Goal: Feedback & Contribution: Submit feedback/report problem

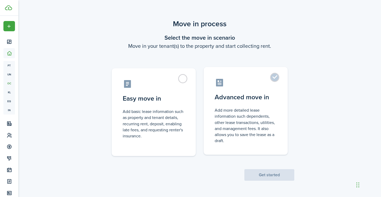
click at [275, 81] on label "Advanced move in Add more detailed lease information such dependents, other lea…" at bounding box center [246, 111] width 84 height 88
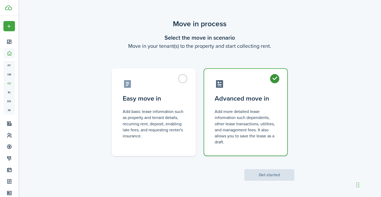
radio input "true"
click at [269, 176] on button "Get started" at bounding box center [269, 175] width 50 height 12
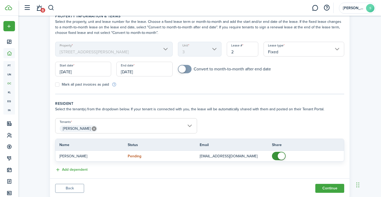
scroll to position [43, 0]
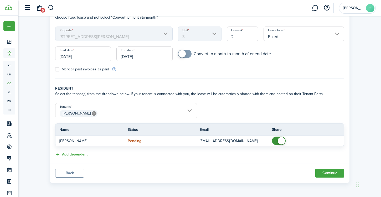
drag, startPoint x: 149, startPoint y: 58, endPoint x: 110, endPoint y: 61, distance: 38.8
click at [110, 61] on div "Start date 09/22/2025 End date 09/22/2026" at bounding box center [114, 57] width 123 height 20
click at [125, 56] on input "[DATE]" at bounding box center [144, 54] width 56 height 15
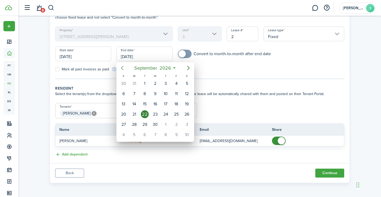
click at [121, 67] on icon "Previous page" at bounding box center [122, 68] width 6 height 6
click at [185, 84] on div "1" at bounding box center [187, 84] width 8 height 8
type input "08/01/2026"
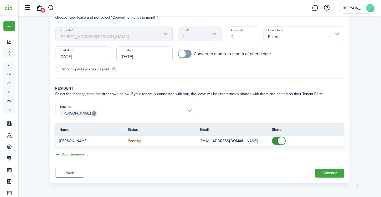
checkbox input "true"
click at [186, 55] on span at bounding box center [184, 54] width 5 height 8
click at [93, 112] on icon at bounding box center [94, 113] width 5 height 5
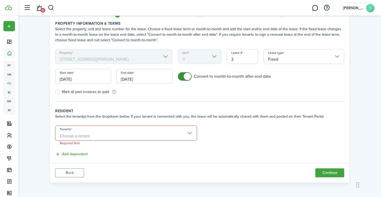
scroll to position [20, 0]
click at [100, 133] on span "Choose a tenant" at bounding box center [125, 136] width 141 height 9
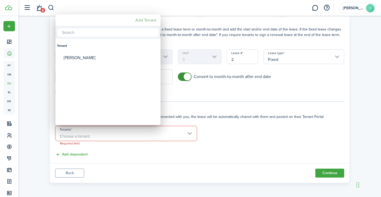
click at [147, 18] on mbsc-button "Add Tenant" at bounding box center [145, 20] width 25 height 9
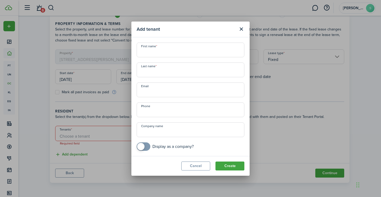
click at [159, 52] on input "First name" at bounding box center [191, 50] width 108 height 15
type input "John"
type input "Pagan"
click at [233, 167] on button "Create" at bounding box center [229, 166] width 29 height 9
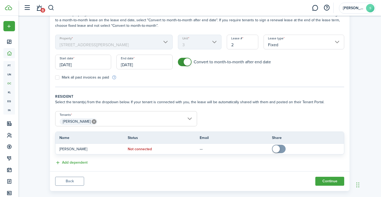
scroll to position [43, 0]
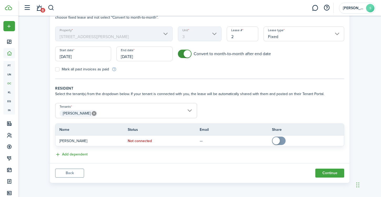
click at [164, 109] on span "[PERSON_NAME]" at bounding box center [125, 113] width 141 height 9
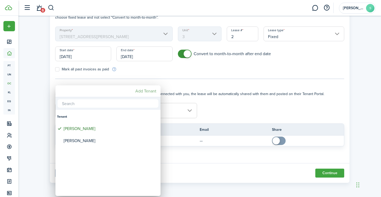
click at [150, 92] on mbsc-button "Add Tenant" at bounding box center [145, 90] width 25 height 9
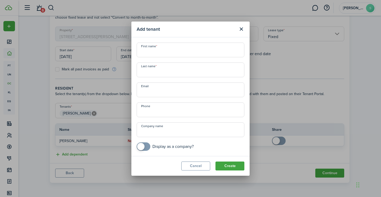
click at [162, 50] on input "First name" at bounding box center [191, 50] width 108 height 15
type input "Jessica"
type input "Pitkin"
click at [236, 168] on button "Create" at bounding box center [229, 166] width 29 height 9
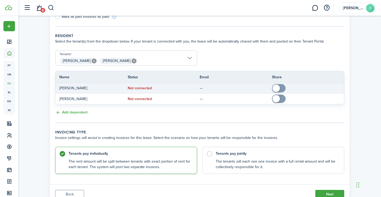
scroll to position [117, 0]
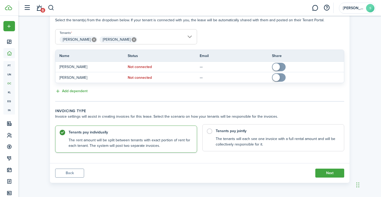
click at [212, 131] on label "Tenants pay jointly The tenants will each see one invoice with a full rental am…" at bounding box center [273, 137] width 142 height 27
radio input "false"
radio input "true"
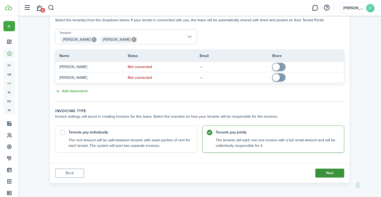
click at [326, 171] on button "Next" at bounding box center [329, 173] width 29 height 9
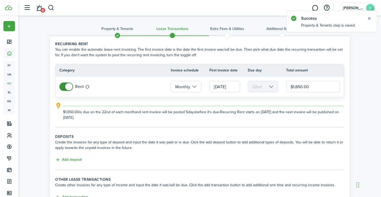
click at [231, 87] on input "[DATE]" at bounding box center [224, 87] width 30 height 12
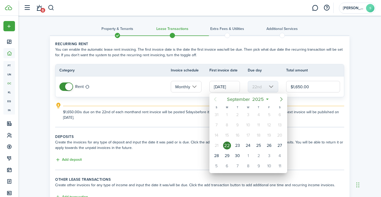
click at [281, 96] on icon "Next page" at bounding box center [281, 99] width 6 height 6
click at [250, 116] on div "1" at bounding box center [248, 115] width 8 height 8
type input "[DATE]"
type input "1st"
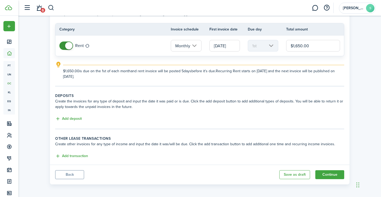
scroll to position [43, 0]
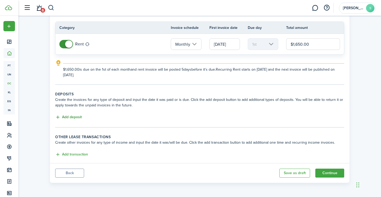
click at [73, 116] on button "Add deposit" at bounding box center [68, 117] width 27 height 6
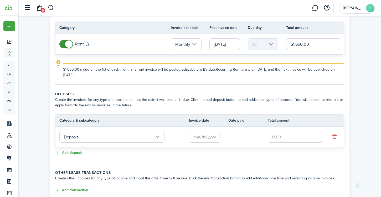
click at [281, 137] on input "text" at bounding box center [295, 137] width 55 height 12
click at [210, 136] on input "text" at bounding box center [205, 137] width 32 height 12
type input "$1,650.00"
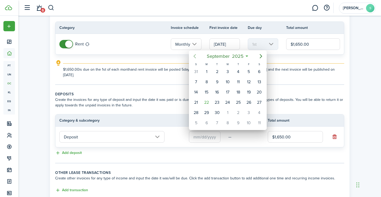
click at [194, 55] on icon "Previous page" at bounding box center [195, 56] width 6 height 6
click at [219, 102] on div "22" at bounding box center [217, 103] width 8 height 8
type input "07/22/2025"
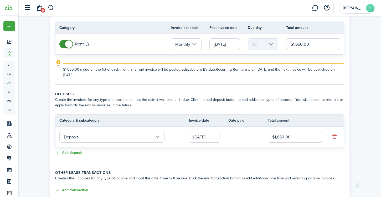
click at [231, 139] on td "—" at bounding box center [247, 137] width 39 height 8
click at [222, 150] on lease-classic-deposit "Deposits Create the invoices for any type of deposit and input the date it was …" at bounding box center [199, 123] width 289 height 65
click at [220, 159] on tc-wizard-step "Deposits Create the invoices for any type of deposit and input the date it was …" at bounding box center [199, 127] width 289 height 72
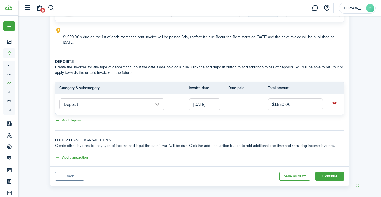
scroll to position [78, 0]
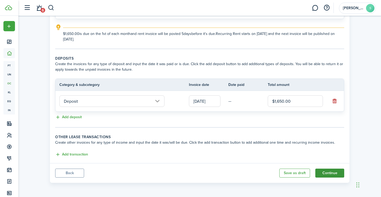
click at [327, 173] on button "Continue" at bounding box center [329, 173] width 29 height 9
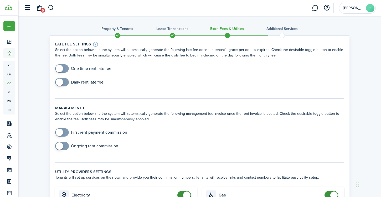
checkbox input "true"
click at [62, 70] on span at bounding box center [59, 68] width 7 height 7
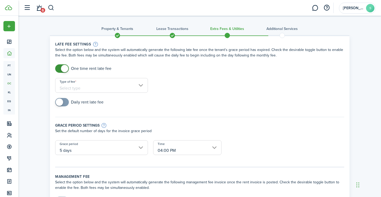
click at [74, 85] on input "Type of fee" at bounding box center [101, 85] width 93 height 15
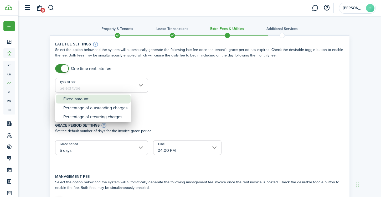
click at [75, 98] on div "Fixed amount" at bounding box center [95, 99] width 64 height 9
type input "Fixed amount"
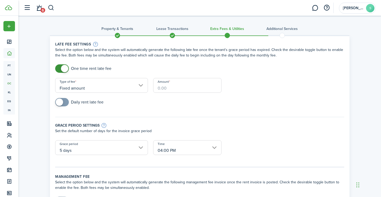
click at [164, 86] on input "Amount" at bounding box center [187, 85] width 68 height 15
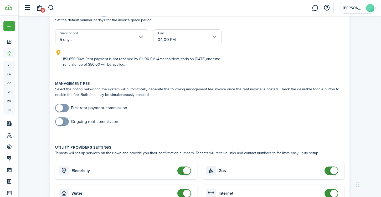
scroll to position [112, 0]
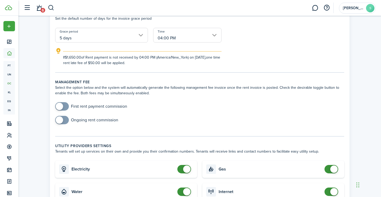
type input "$50.00"
checkbox input "true"
click at [61, 119] on span at bounding box center [59, 119] width 7 height 7
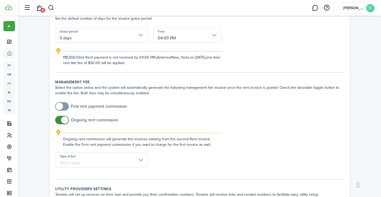
click at [90, 160] on input "Type of fee" at bounding box center [101, 160] width 93 height 15
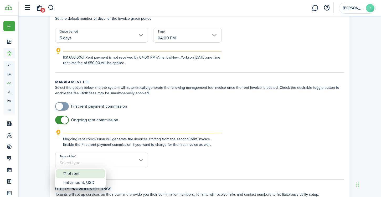
click at [83, 174] on div "% of rent" at bounding box center [82, 173] width 38 height 9
type input "% of rent"
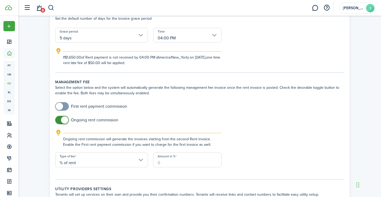
click at [172, 165] on input "Amount in %" at bounding box center [187, 160] width 68 height 15
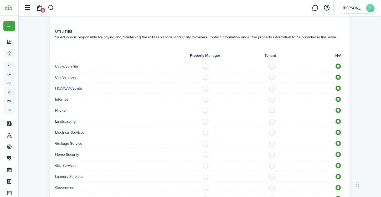
scroll to position [385, 0]
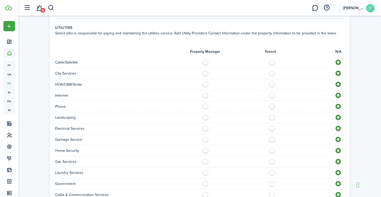
type input "6"
click at [272, 62] on label at bounding box center [273, 61] width 9 height 3
radio input "true"
click at [270, 106] on label at bounding box center [273, 105] width 9 height 3
radio input "true"
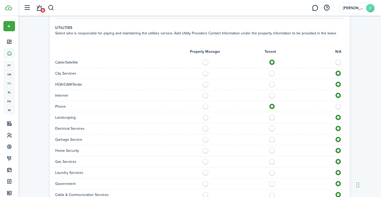
click at [270, 95] on label at bounding box center [273, 94] width 9 height 3
radio input "true"
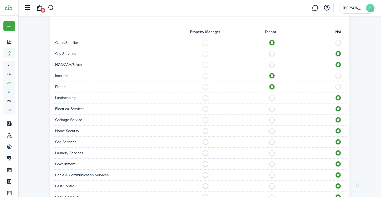
scroll to position [406, 0]
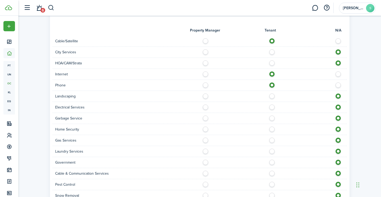
click at [205, 96] on label at bounding box center [206, 95] width 9 height 3
radio input "true"
click at [272, 107] on label at bounding box center [273, 106] width 9 height 3
radio input "true"
click at [206, 117] on label at bounding box center [206, 117] width 9 height 3
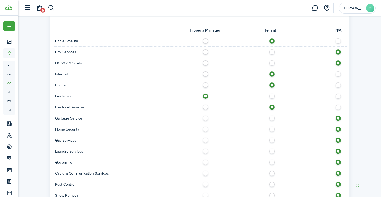
radio input "true"
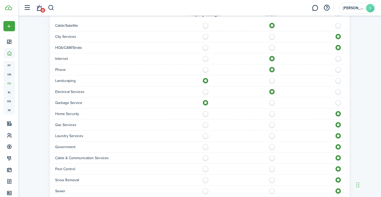
scroll to position [428, 0]
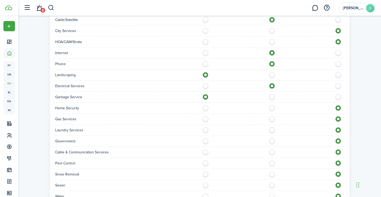
click at [206, 119] on label at bounding box center [206, 117] width 9 height 3
radio input "true"
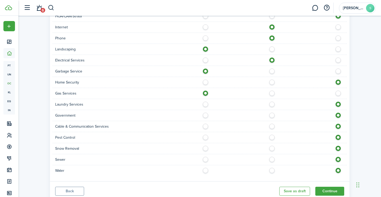
scroll to position [454, 0]
click at [271, 125] on label at bounding box center [273, 124] width 9 height 3
radio input "true"
click at [204, 137] on label at bounding box center [206, 135] width 9 height 3
radio input "true"
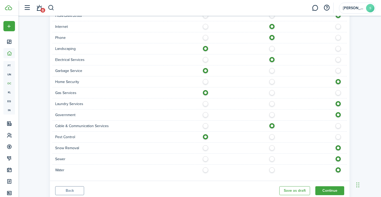
click at [204, 148] on label at bounding box center [206, 146] width 9 height 3
radio input "true"
click at [206, 158] on label at bounding box center [206, 157] width 9 height 3
radio input "true"
click at [207, 169] on label at bounding box center [206, 168] width 9 height 3
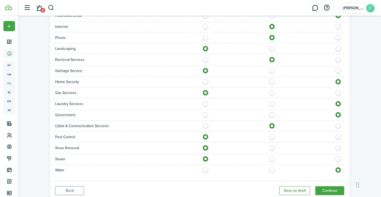
radio input "true"
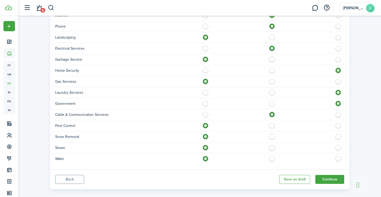
scroll to position [472, 0]
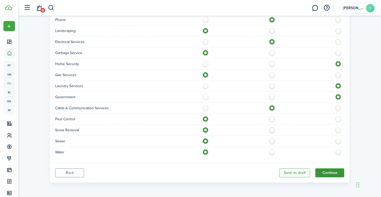
click at [336, 171] on button "Continue" at bounding box center [329, 172] width 29 height 9
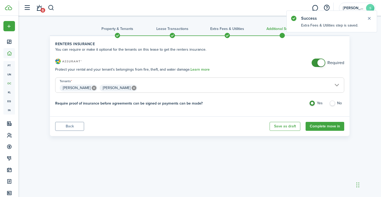
checkbox input "false"
click at [319, 61] on span at bounding box center [320, 62] width 7 height 7
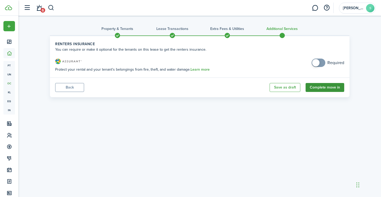
click at [321, 88] on button "Complete move in" at bounding box center [325, 87] width 39 height 9
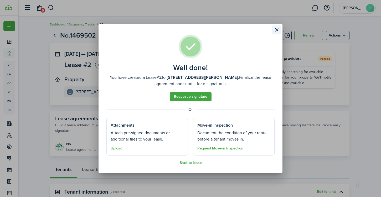
click at [278, 31] on button "Close modal" at bounding box center [276, 29] width 9 height 9
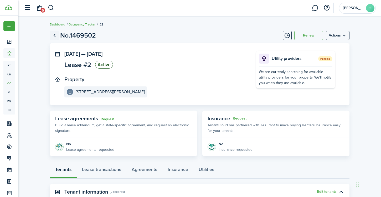
click at [56, 36] on link "Go back" at bounding box center [54, 35] width 9 height 9
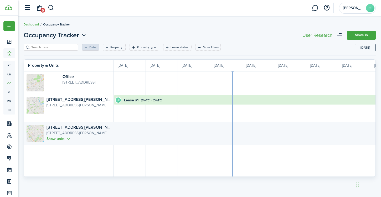
scroll to position [0, 96]
click at [86, 127] on div "[STREET_ADDRESS][PERSON_NAME]" at bounding box center [79, 128] width 65 height 6
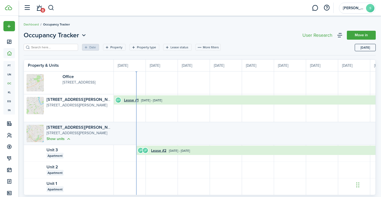
scroll to position [13, 0]
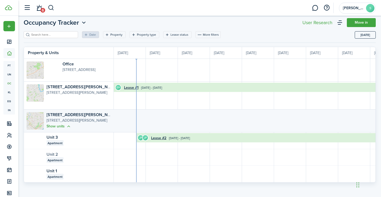
click at [52, 156] on link "Unit 2" at bounding box center [53, 154] width 12 height 6
click at [82, 159] on div "Apartment" at bounding box center [76, 160] width 59 height 6
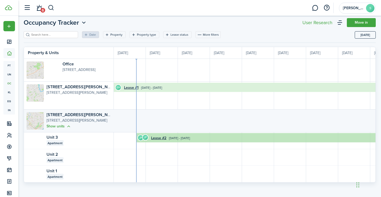
click at [146, 137] on avatar-text "JP" at bounding box center [145, 137] width 5 height 5
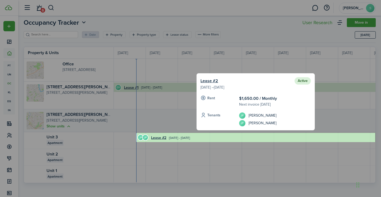
click at [141, 137] on div at bounding box center [255, 137] width 239 height 9
click at [52, 171] on div at bounding box center [190, 98] width 381 height 197
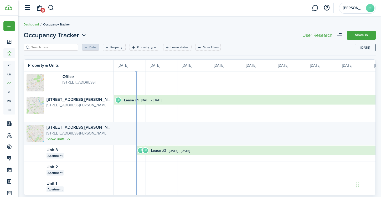
scroll to position [13, 0]
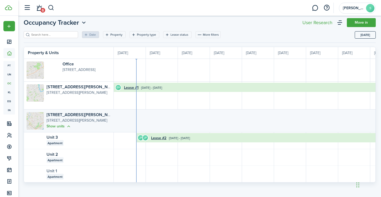
click at [53, 172] on link "Unit 1" at bounding box center [52, 171] width 11 height 6
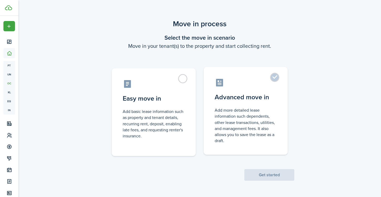
click at [272, 80] on label "Advanced move in Add more detailed lease information such dependents, other lea…" at bounding box center [246, 111] width 84 height 88
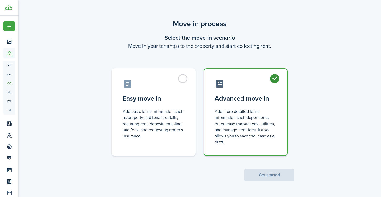
radio input "true"
click at [270, 176] on button "Get started" at bounding box center [269, 175] width 50 height 12
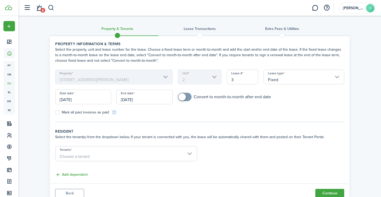
click at [147, 101] on input "[DATE]" at bounding box center [144, 97] width 56 height 15
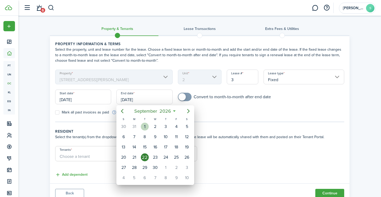
click at [143, 127] on div "1" at bounding box center [145, 127] width 8 height 8
type input "09/01/2026"
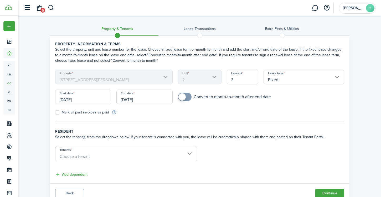
checkbox input "true"
click at [184, 97] on span at bounding box center [181, 96] width 7 height 7
click at [70, 99] on input "[DATE]" at bounding box center [83, 97] width 56 height 15
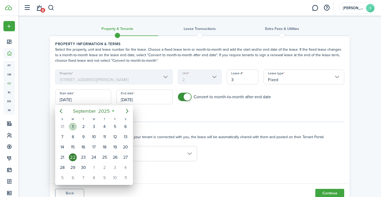
click at [73, 125] on div "1" at bounding box center [73, 127] width 8 height 8
type input "[DATE]"
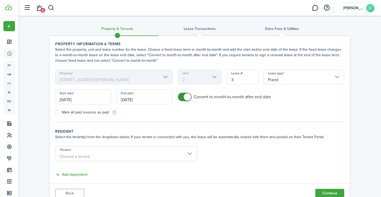
click at [58, 112] on label "Mark all past invoices as paid" at bounding box center [82, 112] width 54 height 4
click at [55, 112] on input "Mark all past invoices as paid" at bounding box center [55, 112] width 0 height 0
checkbox input "true"
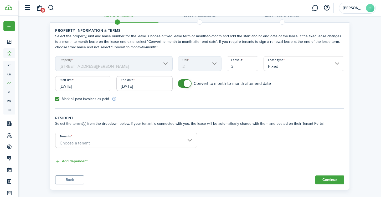
scroll to position [20, 0]
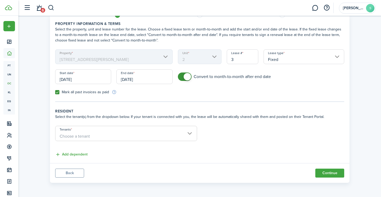
click at [169, 140] on span "Choose a tenant" at bounding box center [125, 136] width 141 height 9
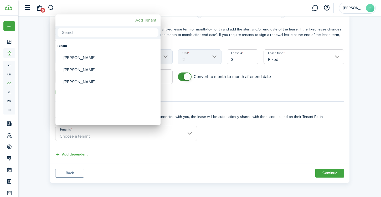
click at [147, 20] on mbsc-button "Add Tenant" at bounding box center [145, 20] width 25 height 9
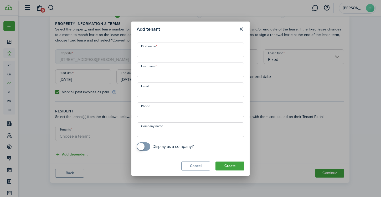
click at [164, 47] on input "First name" at bounding box center [191, 50] width 108 height 15
type input "Molly"
click at [157, 69] on input "Last name" at bounding box center [191, 70] width 108 height 15
type input "Kankiewicz"
click at [230, 166] on button "Create" at bounding box center [229, 166] width 29 height 9
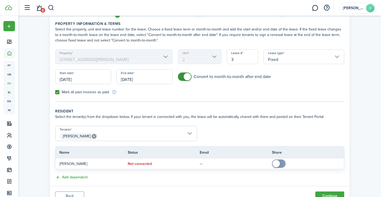
click at [160, 138] on span "[PERSON_NAME]" at bounding box center [125, 136] width 141 height 9
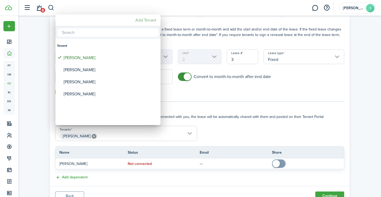
click at [150, 19] on mbsc-button "Add Tenant" at bounding box center [145, 20] width 25 height 9
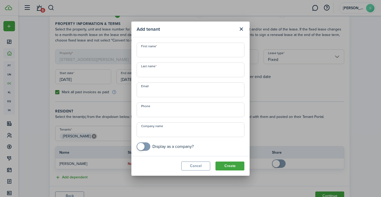
click at [158, 52] on input "First name" at bounding box center [191, 50] width 108 height 15
click at [160, 50] on input "First name" at bounding box center [191, 50] width 108 height 15
type input "Joel"
type input "Kankiewicz"
click at [239, 169] on button "Create" at bounding box center [229, 166] width 29 height 9
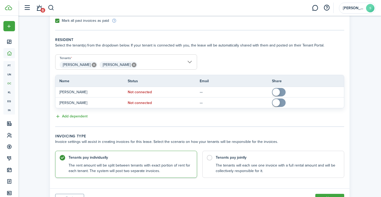
scroll to position [103, 0]
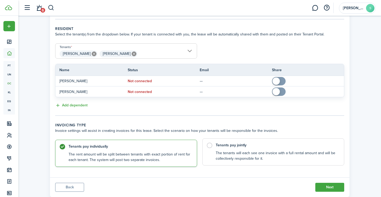
click at [212, 146] on label "Tenants pay jointly The tenants will each see one invoice with a full rental am…" at bounding box center [273, 151] width 142 height 27
radio input "false"
radio input "true"
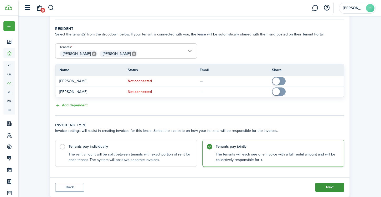
click at [323, 188] on button "Next" at bounding box center [329, 187] width 29 height 9
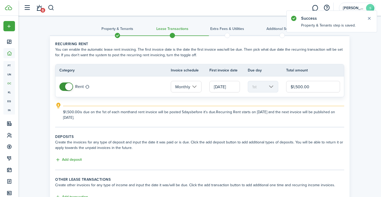
click at [226, 88] on input "[DATE]" at bounding box center [224, 87] width 30 height 12
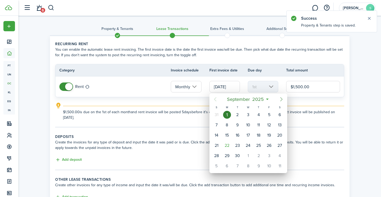
click at [281, 99] on icon "Next page" at bounding box center [281, 99] width 6 height 6
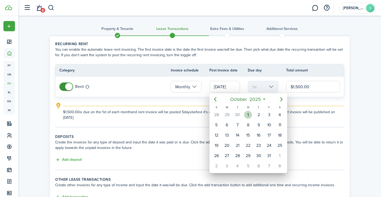
click at [250, 115] on div "1" at bounding box center [248, 115] width 8 height 8
type input "[DATE]"
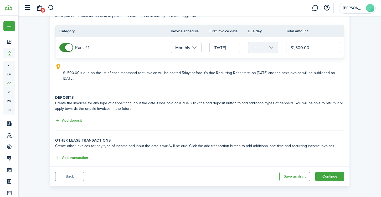
scroll to position [43, 0]
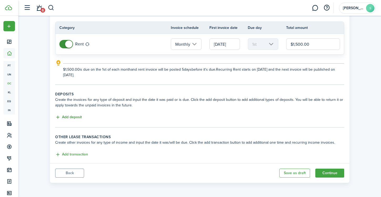
click at [75, 117] on button "Add deposit" at bounding box center [68, 117] width 27 height 6
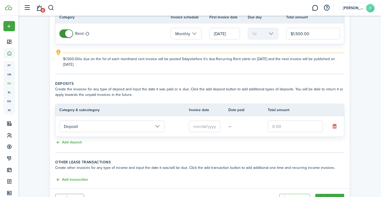
scroll to position [60, 0]
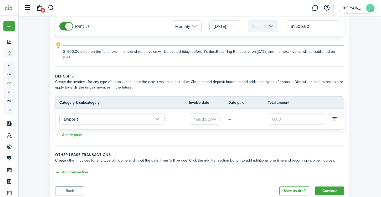
click at [336, 120] on button "button" at bounding box center [334, 118] width 7 height 7
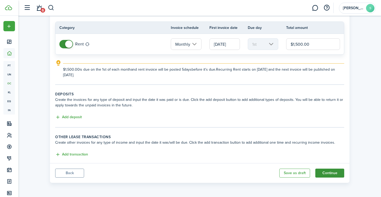
click at [330, 173] on button "Continue" at bounding box center [329, 173] width 29 height 9
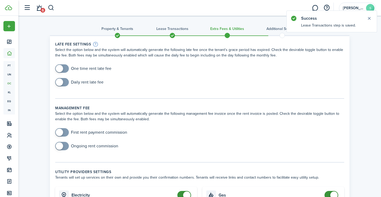
checkbox input "true"
click at [61, 68] on span at bounding box center [59, 68] width 7 height 7
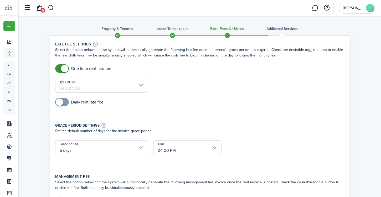
click at [92, 89] on input "Type of fee" at bounding box center [101, 85] width 93 height 15
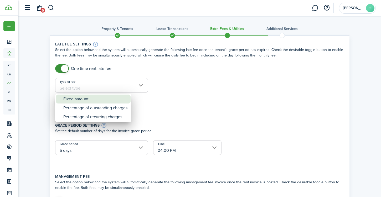
click at [79, 102] on div "Fixed amount" at bounding box center [95, 99] width 64 height 9
type input "Fixed amount"
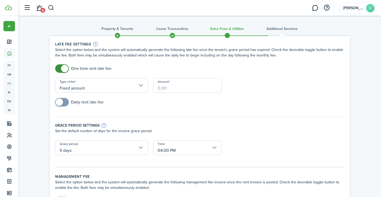
click at [170, 86] on input "Amount" at bounding box center [187, 85] width 68 height 15
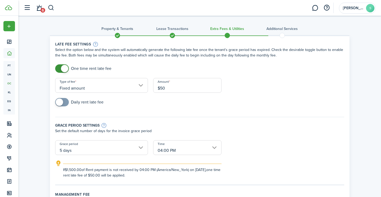
type input "$50.00"
click at [258, 159] on form "One time rent late fee Type of fee Fixed amount Amount $50.00 Daily rent late f…" at bounding box center [200, 121] width 294 height 114
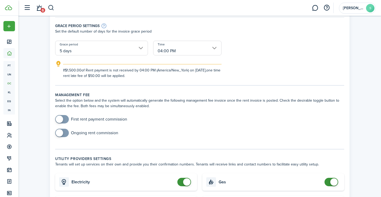
scroll to position [105, 0]
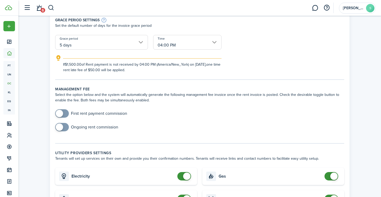
checkbox input "true"
click at [64, 127] on span at bounding box center [61, 127] width 5 height 8
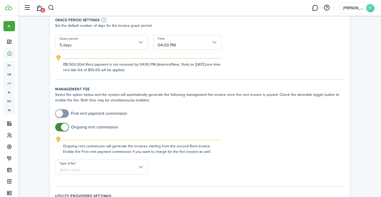
click at [93, 170] on input "Type of fee" at bounding box center [101, 167] width 93 height 15
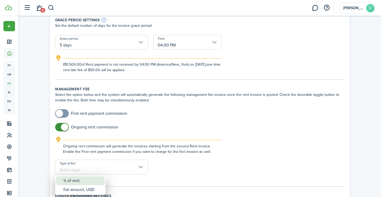
click at [76, 181] on div "% of rent" at bounding box center [82, 180] width 38 height 9
type input "% of rent"
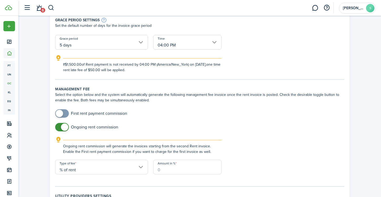
click at [163, 173] on input "Amount in %" at bounding box center [187, 167] width 68 height 15
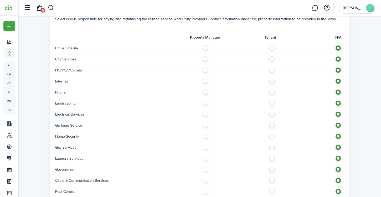
scroll to position [400, 0]
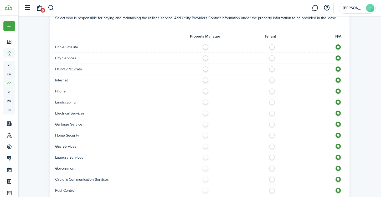
type input "6"
click at [272, 47] on label at bounding box center [273, 45] width 9 height 3
radio input "true"
click at [272, 79] on label at bounding box center [273, 79] width 9 height 3
radio input "true"
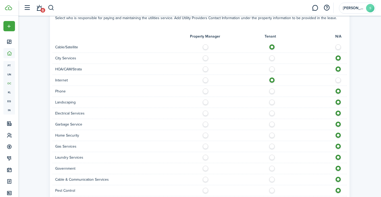
click at [272, 90] on label at bounding box center [273, 90] width 9 height 3
radio input "true"
click at [205, 102] on label at bounding box center [206, 101] width 9 height 3
radio input "true"
click at [272, 113] on label at bounding box center [273, 112] width 9 height 3
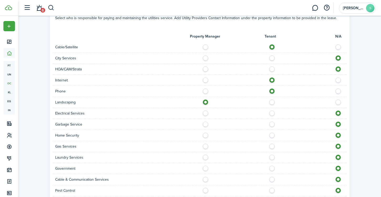
radio input "true"
click at [205, 124] on label at bounding box center [206, 123] width 9 height 3
radio input "true"
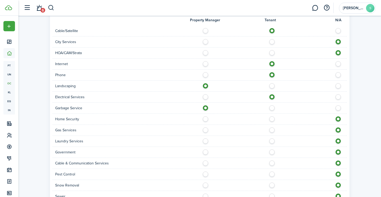
scroll to position [418, 0]
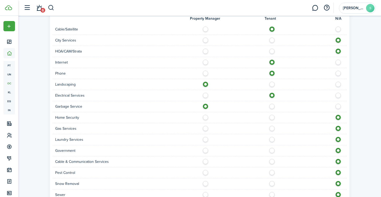
click at [205, 128] on label at bounding box center [206, 127] width 9 height 3
radio input "true"
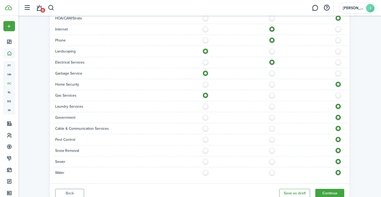
scroll to position [453, 0]
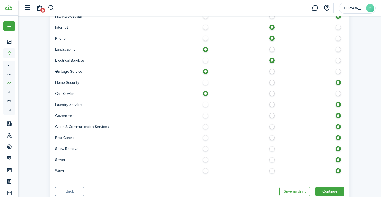
click at [272, 127] on label at bounding box center [273, 125] width 9 height 3
radio input "true"
click at [206, 136] on label at bounding box center [206, 136] width 9 height 3
radio input "true"
click at [206, 149] on label at bounding box center [206, 147] width 9 height 3
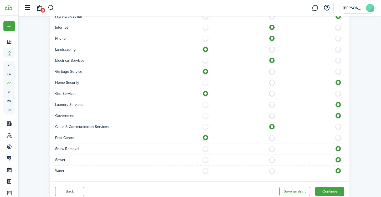
radio input "true"
click at [206, 160] on label at bounding box center [206, 158] width 9 height 3
radio input "true"
click at [206, 171] on label at bounding box center [206, 169] width 9 height 3
radio input "true"
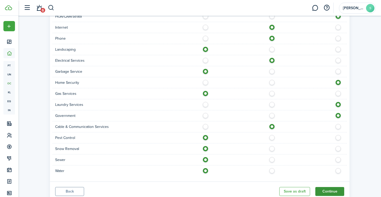
click at [331, 191] on button "Continue" at bounding box center [329, 191] width 29 height 9
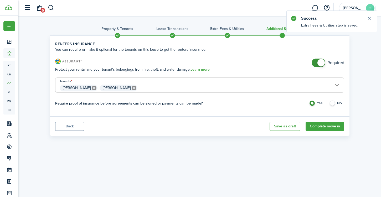
checkbox input "false"
click at [321, 64] on span at bounding box center [320, 62] width 7 height 7
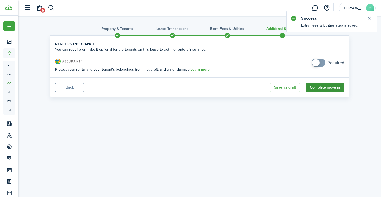
click at [328, 88] on button "Complete move in" at bounding box center [325, 87] width 39 height 9
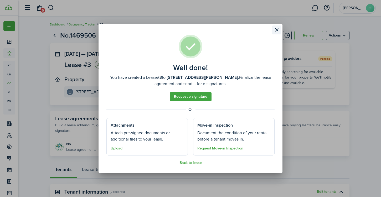
click at [276, 29] on button "Close modal" at bounding box center [276, 29] width 9 height 9
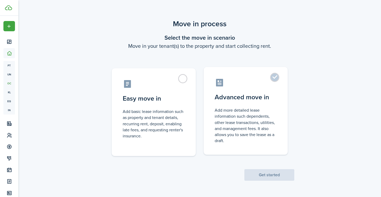
click at [275, 78] on label "Advanced move in Add more detailed lease information such dependents, other lea…" at bounding box center [246, 111] width 84 height 88
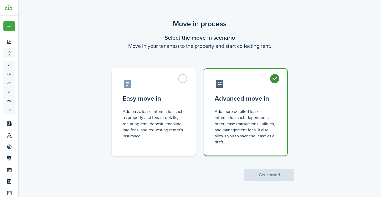
radio input "true"
click at [270, 174] on button "Get started" at bounding box center [269, 175] width 50 height 12
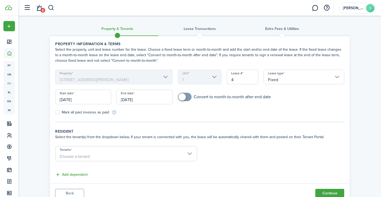
click at [240, 82] on input "4" at bounding box center [243, 77] width 32 height 15
type input "1"
type input "4"
click at [156, 101] on input "[DATE]" at bounding box center [144, 97] width 56 height 15
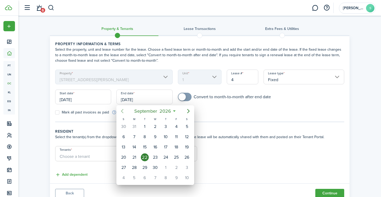
click at [122, 111] on icon "Previous page" at bounding box center [122, 111] width 6 height 6
click at [124, 178] on div "31" at bounding box center [124, 178] width 8 height 8
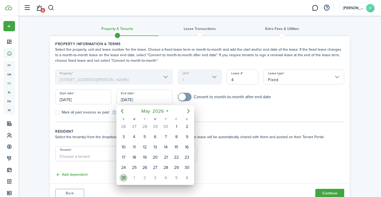
type input "[DATE]"
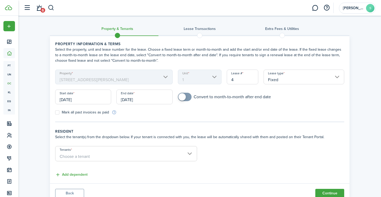
click at [72, 98] on input "[DATE]" at bounding box center [83, 97] width 56 height 15
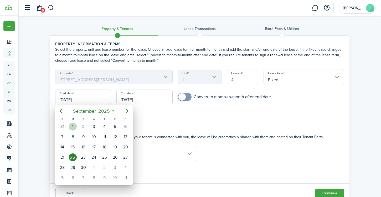
click at [73, 124] on div "1" at bounding box center [73, 127] width 8 height 8
type input "[DATE]"
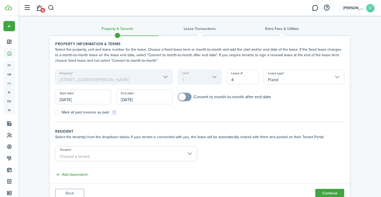
click at [58, 113] on label "Mark all past invoices as paid" at bounding box center [82, 112] width 54 height 4
click at [55, 113] on input "Mark all past invoices as paid" at bounding box center [55, 112] width 0 height 0
checkbox input "true"
click at [183, 97] on span at bounding box center [181, 96] width 7 height 7
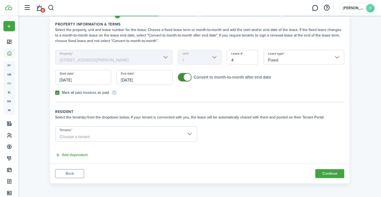
scroll to position [20, 0]
click at [178, 134] on span "Choose a tenant" at bounding box center [125, 136] width 141 height 9
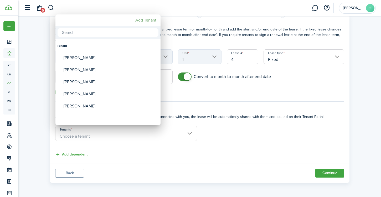
click at [145, 19] on mbsc-button "Add Tenant" at bounding box center [145, 20] width 25 height 9
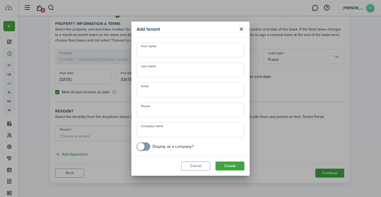
click at [163, 49] on input "First name" at bounding box center [191, 50] width 108 height 15
type input "[PERSON_NAME]"
click at [236, 166] on button "Create" at bounding box center [229, 166] width 29 height 9
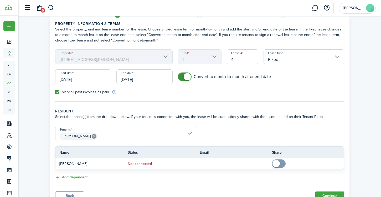
scroll to position [43, 0]
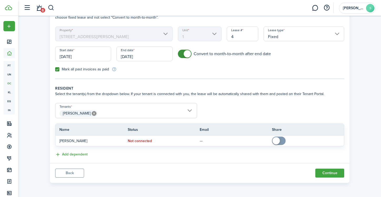
click at [336, 168] on panel-main-footer "Back Continue" at bounding box center [200, 173] width 300 height 20
click at [336, 173] on button "Continue" at bounding box center [329, 173] width 29 height 9
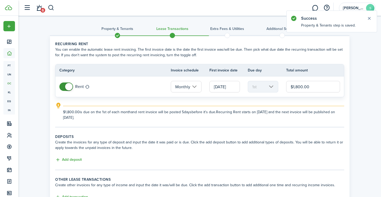
click at [229, 88] on input "[DATE]" at bounding box center [224, 87] width 30 height 12
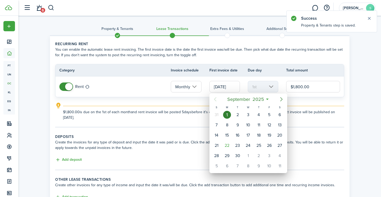
click at [282, 99] on icon "Next page" at bounding box center [281, 99] width 2 height 4
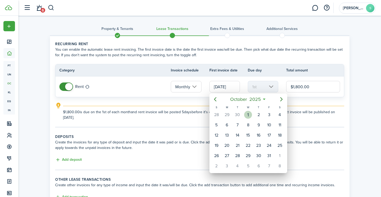
click at [250, 115] on div "1" at bounding box center [248, 115] width 8 height 8
type input "[DATE]"
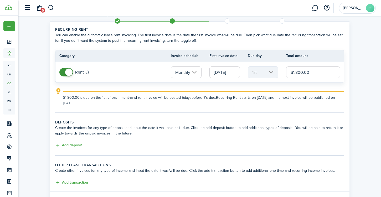
scroll to position [43, 0]
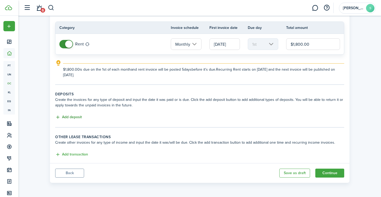
click at [70, 119] on button "Add deposit" at bounding box center [68, 117] width 27 height 6
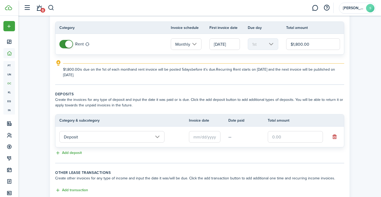
click at [278, 137] on input "text" at bounding box center [295, 137] width 55 height 12
click at [208, 137] on input "text" at bounding box center [205, 137] width 32 height 12
type input "$1,200.00"
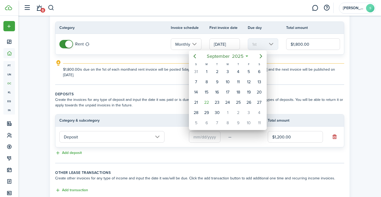
click at [209, 141] on div at bounding box center [190, 98] width 465 height 281
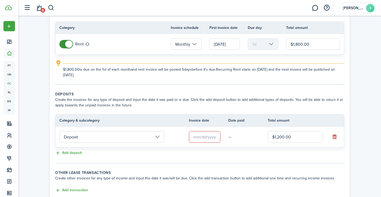
click at [204, 136] on input "text" at bounding box center [205, 137] width 32 height 12
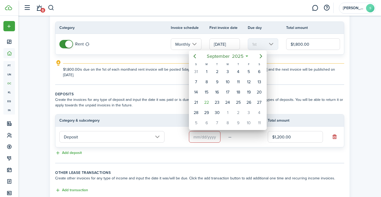
click at [247, 55] on icon at bounding box center [247, 56] width 6 height 5
click at [196, 55] on icon "Previous page" at bounding box center [195, 56] width 6 height 6
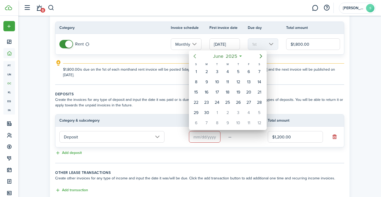
click at [196, 55] on icon "Previous page" at bounding box center [195, 56] width 6 height 6
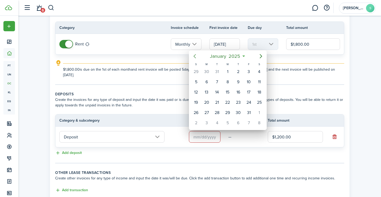
click at [196, 55] on icon "Previous page" at bounding box center [195, 56] width 6 height 6
click at [246, 55] on icon at bounding box center [247, 56] width 6 height 5
click at [232, 57] on span "2024" at bounding box center [237, 56] width 14 height 9
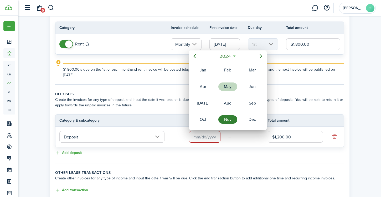
click at [231, 88] on div "May" at bounding box center [227, 87] width 19 height 8
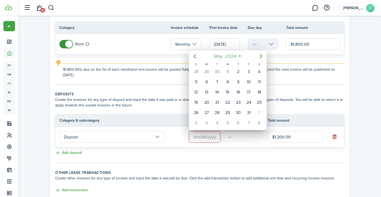
click at [238, 56] on mbsc-button "[DATE]" at bounding box center [225, 56] width 29 height 9
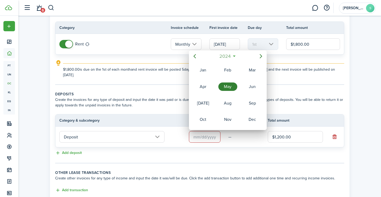
click at [233, 56] on mbsc-button "2024" at bounding box center [225, 56] width 18 height 9
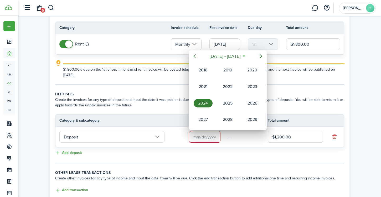
click at [195, 58] on icon "Previous page" at bounding box center [195, 56] width 2 height 4
click at [252, 122] on div "2017" at bounding box center [252, 119] width 19 height 8
click at [230, 87] on div "May" at bounding box center [227, 87] width 19 height 8
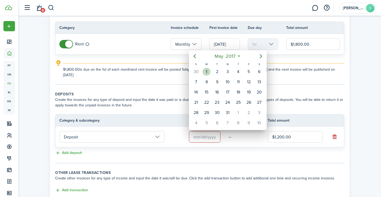
click at [207, 74] on div "1" at bounding box center [207, 72] width 8 height 8
type input "[DATE]"
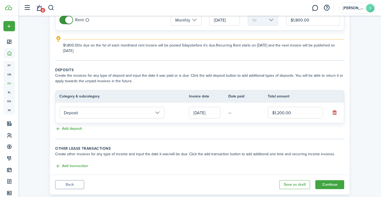
scroll to position [78, 0]
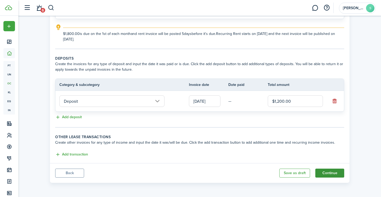
click at [332, 173] on button "Continue" at bounding box center [329, 173] width 29 height 9
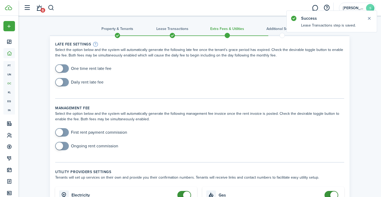
checkbox input "true"
click at [58, 68] on span at bounding box center [59, 68] width 7 height 7
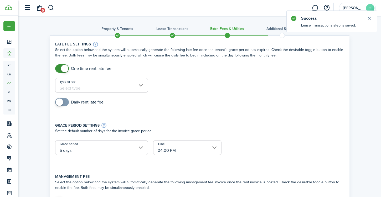
click at [88, 83] on input "Type of fee" at bounding box center [101, 85] width 93 height 15
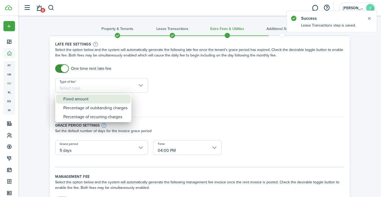
click at [76, 99] on div "Fixed amount" at bounding box center [95, 99] width 64 height 9
type input "Fixed amount"
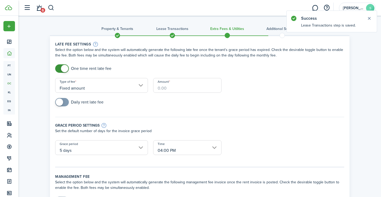
click at [163, 89] on input "Amount" at bounding box center [187, 85] width 68 height 15
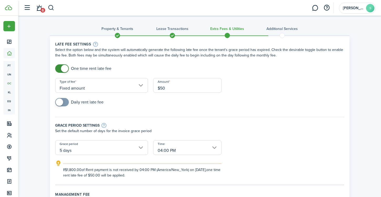
type input "$50.00"
click at [305, 130] on p "Set the default number of days for the invoice grace period" at bounding box center [199, 131] width 289 height 6
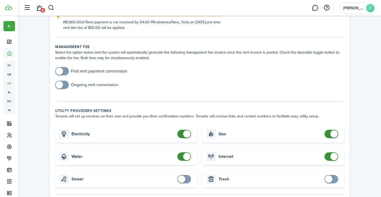
scroll to position [159, 0]
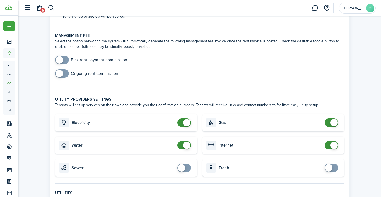
checkbox input "true"
click at [62, 73] on span at bounding box center [59, 73] width 7 height 7
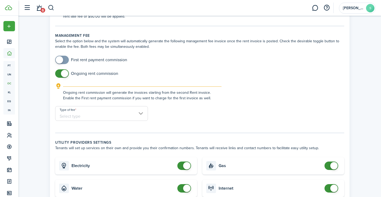
click at [78, 114] on input "Type of fee" at bounding box center [101, 113] width 93 height 15
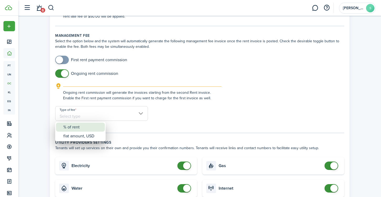
click at [71, 126] on div "% of rent" at bounding box center [82, 127] width 38 height 9
type input "% of rent"
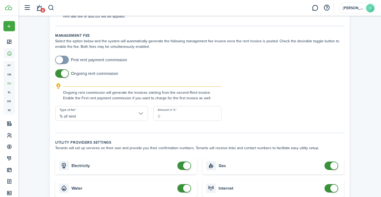
click at [164, 117] on input "Amount in %" at bounding box center [187, 113] width 68 height 15
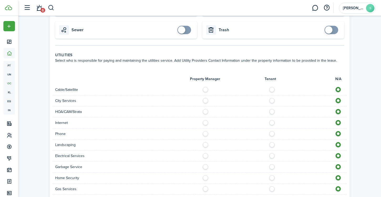
scroll to position [363, 0]
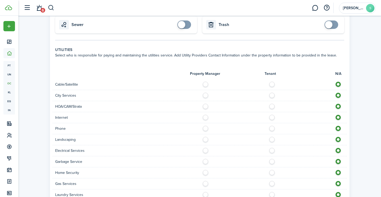
type input "6"
click at [272, 84] on label at bounding box center [273, 83] width 9 height 3
radio input "true"
click at [272, 117] on label at bounding box center [273, 116] width 9 height 3
radio input "true"
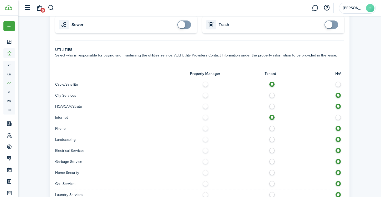
click at [272, 128] on label at bounding box center [273, 127] width 9 height 3
radio input "true"
click at [205, 139] on label at bounding box center [206, 138] width 9 height 3
radio input "true"
click at [204, 150] on label at bounding box center [206, 149] width 9 height 3
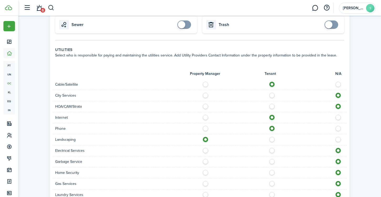
radio input "true"
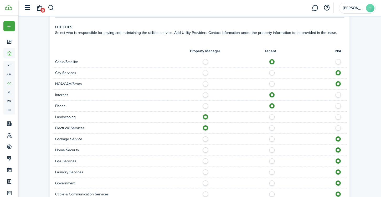
scroll to position [394, 0]
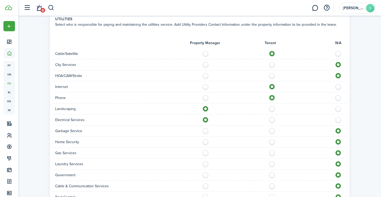
click at [204, 129] on label at bounding box center [206, 129] width 9 height 3
radio input "true"
click at [206, 153] on label at bounding box center [206, 151] width 9 height 3
radio input "true"
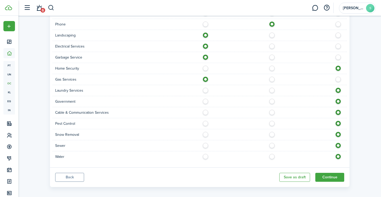
scroll to position [471, 0]
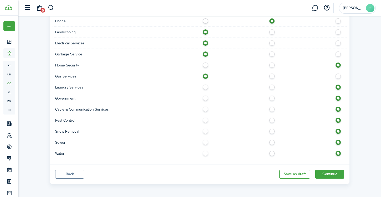
click at [271, 108] on label at bounding box center [273, 108] width 9 height 3
radio input "true"
click at [205, 120] on label at bounding box center [206, 119] width 9 height 3
radio input "true"
click at [207, 131] on label at bounding box center [206, 130] width 9 height 3
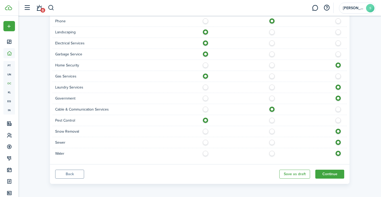
radio input "true"
click at [205, 142] on label at bounding box center [206, 141] width 9 height 3
radio input "true"
click at [205, 153] on label at bounding box center [206, 152] width 9 height 3
radio input "true"
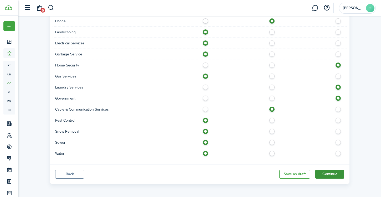
click at [329, 171] on button "Continue" at bounding box center [329, 174] width 29 height 9
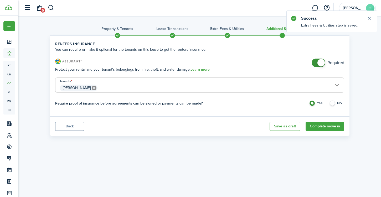
checkbox input "false"
click at [321, 65] on span at bounding box center [320, 62] width 7 height 7
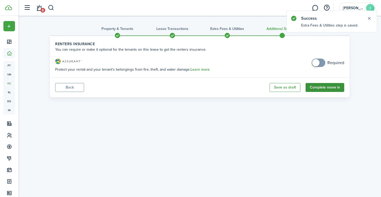
click at [325, 85] on button "Complete move in" at bounding box center [325, 87] width 39 height 9
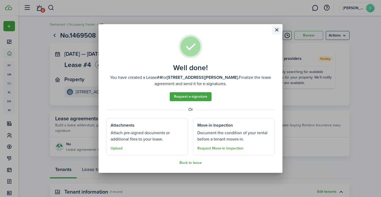
click at [276, 32] on button "Close modal" at bounding box center [276, 29] width 9 height 9
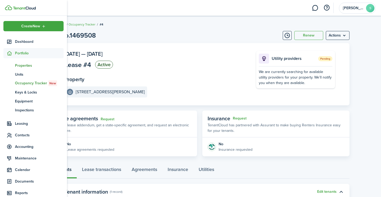
click at [30, 67] on span "Properties" at bounding box center [39, 66] width 49 height 6
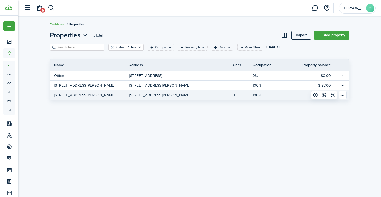
click at [85, 96] on link "[STREET_ADDRESS][PERSON_NAME]" at bounding box center [89, 94] width 79 height 9
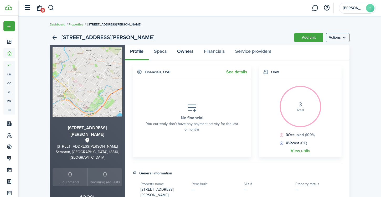
click at [188, 50] on link "Owners" at bounding box center [185, 53] width 27 height 16
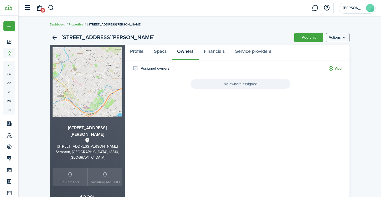
click at [332, 70] on button "Add" at bounding box center [334, 69] width 13 height 6
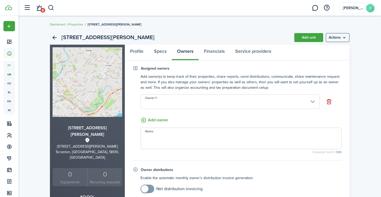
click at [199, 101] on input "Owner 1" at bounding box center [230, 101] width 179 height 15
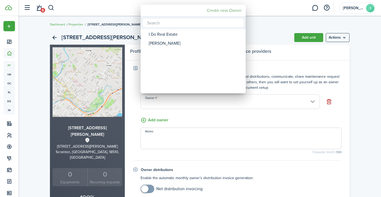
click at [223, 10] on mbsc-button "Create new Owner" at bounding box center [224, 10] width 39 height 9
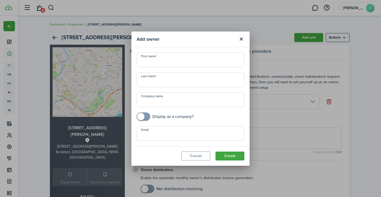
click at [166, 58] on input "First name" at bounding box center [191, 60] width 108 height 15
type input "[PERSON_NAME]"
click at [161, 84] on input "Last name" at bounding box center [191, 80] width 108 height 15
type input "p"
type input "Pujols"
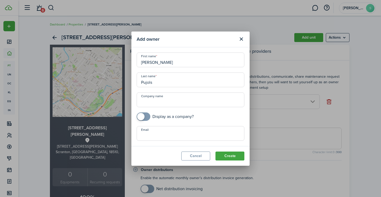
click at [173, 133] on input "Email" at bounding box center [191, 133] width 108 height 15
paste input "[EMAIL_ADDRESS][DOMAIN_NAME]"
type input "[EMAIL_ADDRESS][DOMAIN_NAME]"
click at [230, 155] on button "Create" at bounding box center [229, 156] width 29 height 9
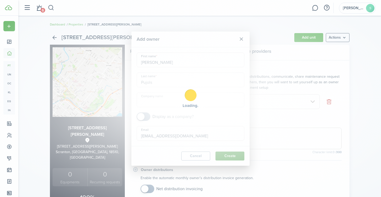
type input "[MEDICAL_DATA][PERSON_NAME]"
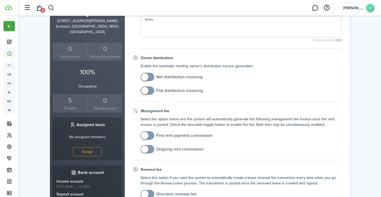
scroll to position [128, 0]
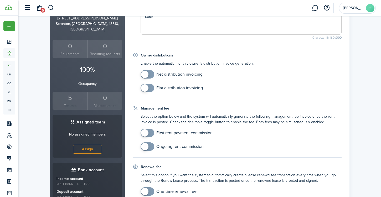
checkbox input "true"
click at [147, 145] on span at bounding box center [144, 146] width 7 height 7
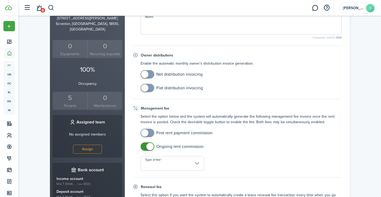
click at [163, 161] on input "Type of fee" at bounding box center [173, 163] width 64 height 15
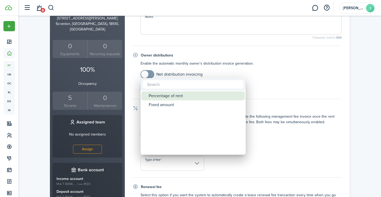
click at [167, 99] on div "Percentage of rent" at bounding box center [195, 95] width 93 height 9
type input "Percentage of rent"
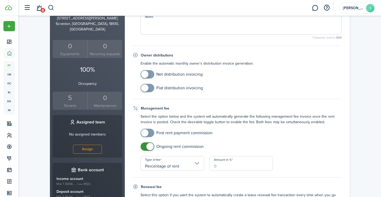
click at [222, 164] on input "Amount in %" at bounding box center [241, 163] width 64 height 15
type input "6"
click at [297, 158] on div "Ongoing rent commission Type of fee Percentage of rent Amount in % 6" at bounding box center [241, 156] width 206 height 28
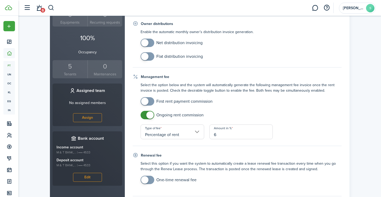
scroll to position [169, 0]
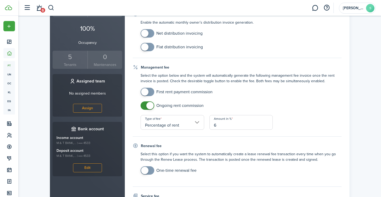
checkbox input "true"
click at [147, 36] on span at bounding box center [144, 33] width 7 height 7
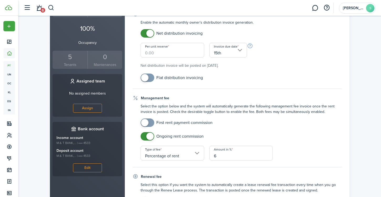
click at [156, 53] on input "Per-unit reserve" at bounding box center [173, 50] width 64 height 15
click at [234, 53] on input "15th" at bounding box center [228, 50] width 38 height 15
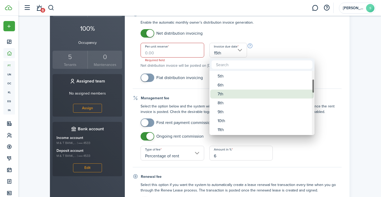
click at [227, 95] on div "7th" at bounding box center [264, 94] width 93 height 9
type input "7th"
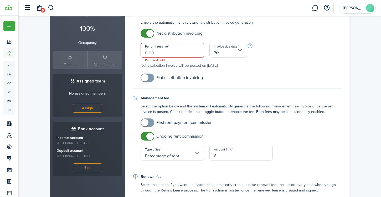
click at [258, 69] on property-owners-form-distribution "Enable the automatic monthly owner’s distribution invoice generation. Net distr…" at bounding box center [237, 51] width 209 height 62
click at [151, 53] on input "Per-unit reserve" at bounding box center [173, 50] width 64 height 15
type input "$333.00"
click at [271, 86] on fieldset "Owner distributions Enable the automatic monthly owner’s distribution invoice g…" at bounding box center [237, 50] width 209 height 77
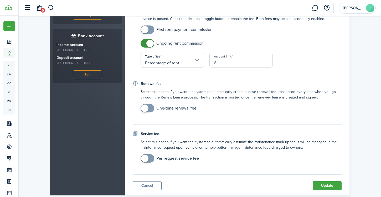
scroll to position [275, 0]
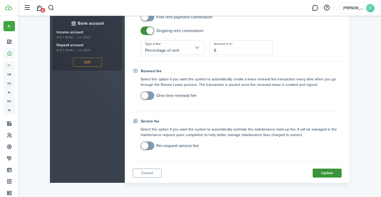
click at [329, 172] on button "Update" at bounding box center [327, 173] width 29 height 9
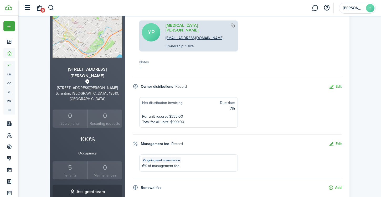
scroll to position [0, 0]
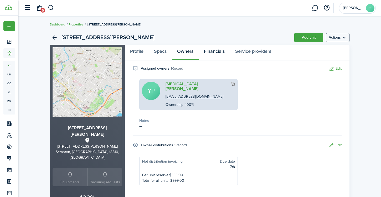
click at [215, 53] on link "Financials" at bounding box center [214, 53] width 31 height 16
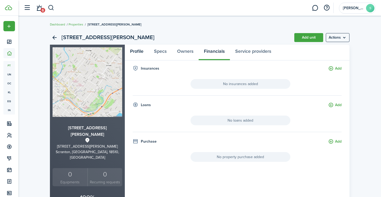
click at [137, 51] on link "Profile" at bounding box center [137, 53] width 24 height 16
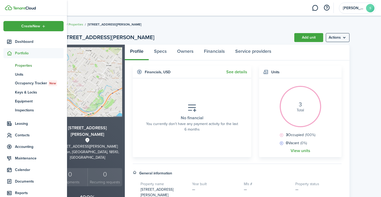
click at [25, 66] on span "Properties" at bounding box center [39, 66] width 49 height 6
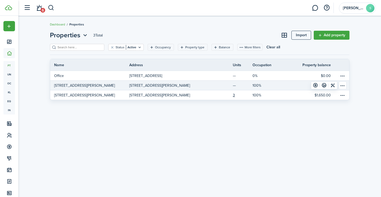
click at [84, 85] on link "[STREET_ADDRESS][PERSON_NAME]" at bounding box center [89, 85] width 79 height 9
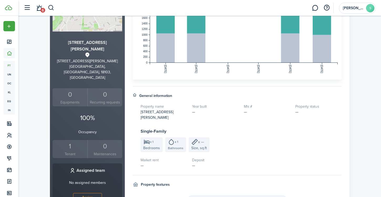
scroll to position [81, 0]
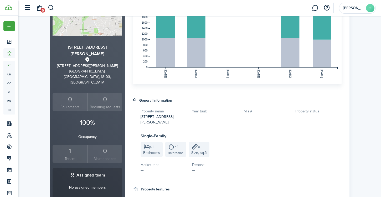
click at [69, 146] on div "1" at bounding box center [70, 151] width 32 height 10
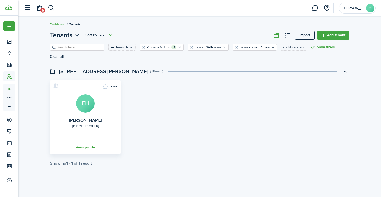
click at [104, 94] on card "[PHONE_NUMBER] [PERSON_NAME] EH View profile" at bounding box center [85, 117] width 71 height 75
click at [81, 97] on avatar-text "EH" at bounding box center [85, 103] width 18 height 18
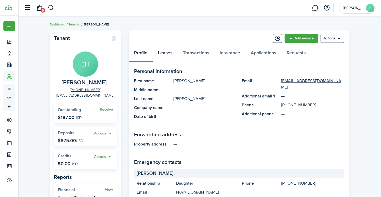
click at [162, 54] on link "Leases" at bounding box center [165, 54] width 25 height 16
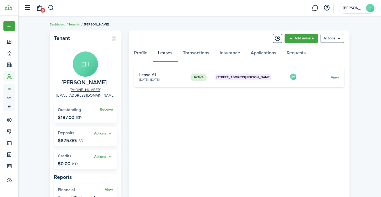
click at [265, 80] on card-extra-content "[STREET_ADDRESS][PERSON_NAME]" at bounding box center [250, 77] width 70 height 6
click at [335, 77] on link "View" at bounding box center [335, 78] width 8 height 6
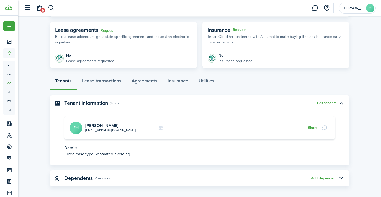
scroll to position [94, 0]
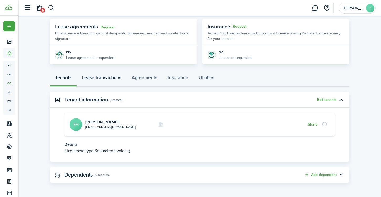
click at [106, 77] on link "Lease transactions" at bounding box center [102, 79] width 50 height 16
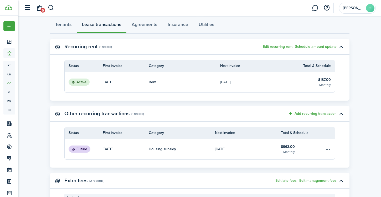
scroll to position [149, 0]
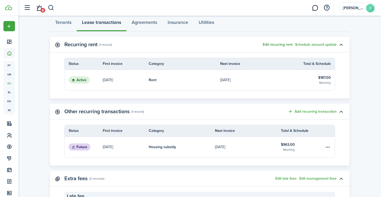
click at [267, 45] on button "Edit recurring rent" at bounding box center [278, 45] width 30 height 4
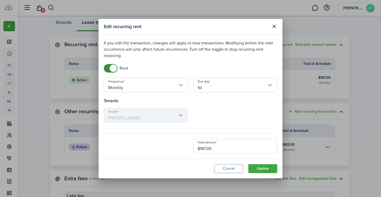
click at [181, 85] on input "Monthly" at bounding box center [146, 85] width 84 height 15
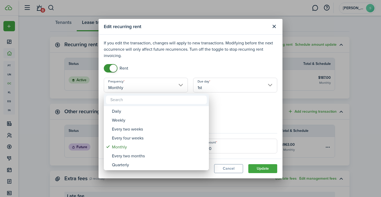
click at [241, 111] on div at bounding box center [190, 98] width 465 height 281
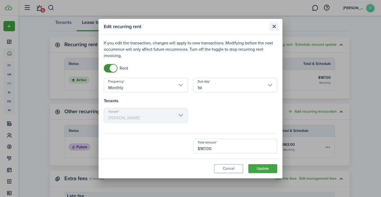
click at [275, 26] on button "Close modal" at bounding box center [274, 26] width 9 height 9
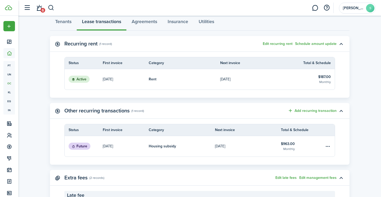
scroll to position [148, 0]
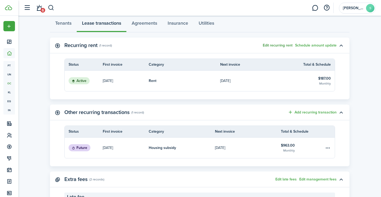
click at [265, 44] on button "Edit recurring rent" at bounding box center [278, 45] width 30 height 4
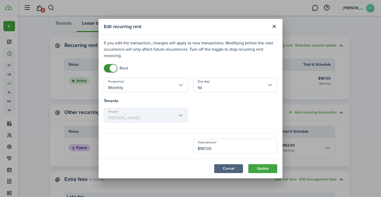
click at [234, 168] on button "Cancel" at bounding box center [228, 168] width 29 height 9
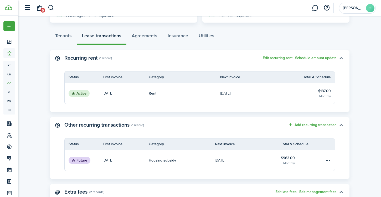
scroll to position [132, 0]
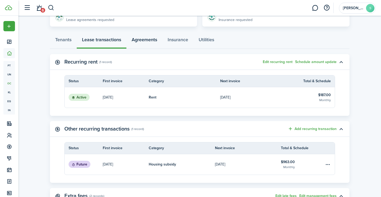
click at [144, 41] on link "Agreements" at bounding box center [144, 41] width 36 height 16
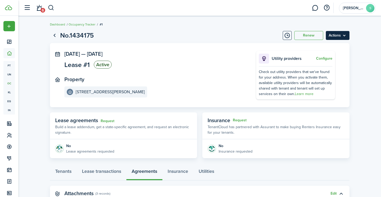
click at [337, 35] on menu-btn "Actions" at bounding box center [338, 35] width 24 height 9
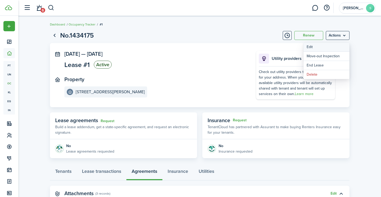
click at [318, 47] on button "Edit" at bounding box center [326, 47] width 46 height 9
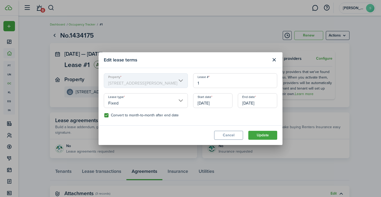
click at [211, 104] on input "[DATE]" at bounding box center [212, 100] width 39 height 15
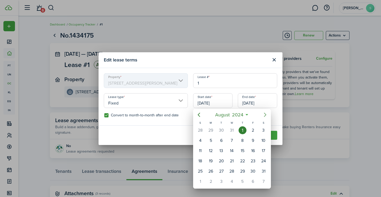
click at [266, 115] on icon "Next page" at bounding box center [265, 115] width 6 height 6
click at [262, 114] on icon "Next page" at bounding box center [265, 115] width 6 height 6
click at [264, 114] on icon "Next page" at bounding box center [265, 115] width 6 height 6
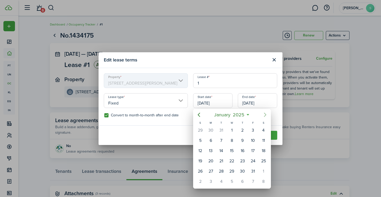
click at [264, 114] on icon "Next page" at bounding box center [265, 115] width 6 height 6
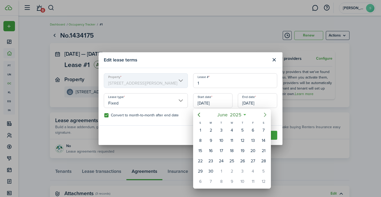
click at [264, 114] on icon "Next page" at bounding box center [265, 115] width 6 height 6
click at [201, 114] on icon "Previous page" at bounding box center [199, 115] width 6 height 6
click at [253, 131] on div "1" at bounding box center [253, 130] width 8 height 8
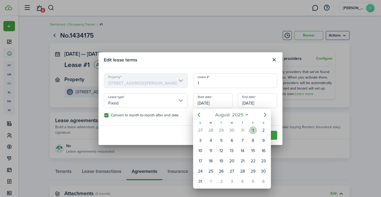
type input "[DATE]"
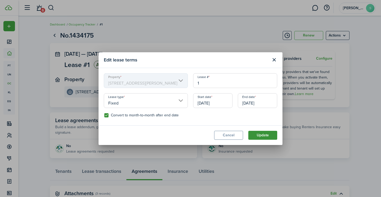
click at [265, 135] on button "Update" at bounding box center [262, 135] width 29 height 9
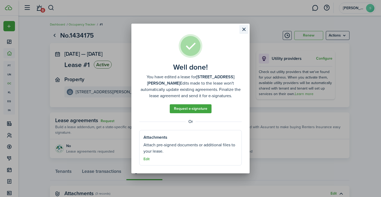
click at [246, 31] on button "Close modal" at bounding box center [243, 29] width 9 height 9
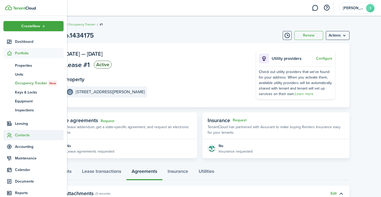
click at [24, 134] on span "Contacts" at bounding box center [39, 135] width 49 height 6
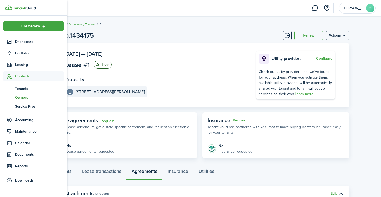
click at [22, 97] on span "Owners" at bounding box center [39, 98] width 49 height 6
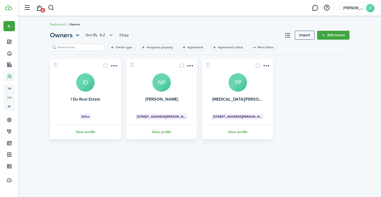
click at [166, 94] on card "[PERSON_NAME] NP [STREET_ADDRESS][PERSON_NAME] View profile" at bounding box center [161, 99] width 71 height 80
click at [163, 85] on avatar-text "NP" at bounding box center [161, 82] width 18 height 18
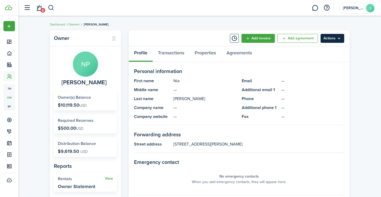
click at [333, 38] on menu-btn "Actions" at bounding box center [333, 38] width 24 height 9
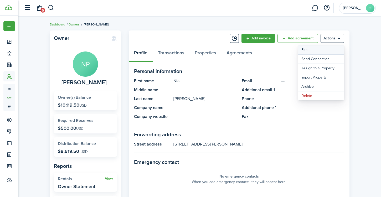
click at [314, 51] on link "Edit" at bounding box center [321, 49] width 46 height 9
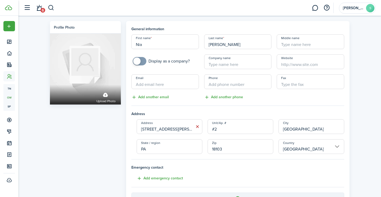
click at [79, 131] on div "Profile photo Upload photo" at bounding box center [85, 132] width 76 height 223
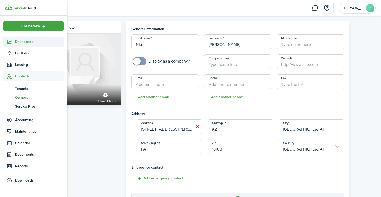
click at [21, 41] on span "Dashboard" at bounding box center [39, 42] width 49 height 6
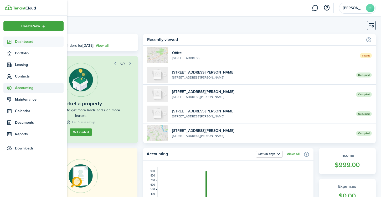
click at [25, 87] on span "Accounting" at bounding box center [39, 88] width 49 height 6
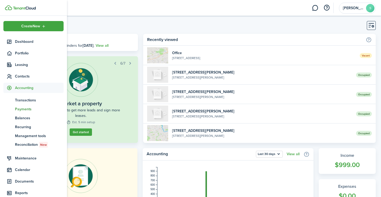
click at [23, 108] on span "Payments" at bounding box center [39, 109] width 49 height 6
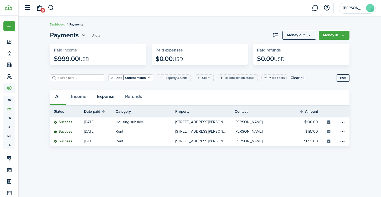
click at [105, 96] on button "Expense" at bounding box center [106, 98] width 28 height 16
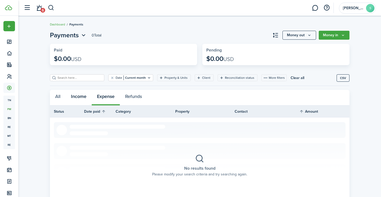
click at [78, 97] on button "Income" at bounding box center [79, 98] width 26 height 16
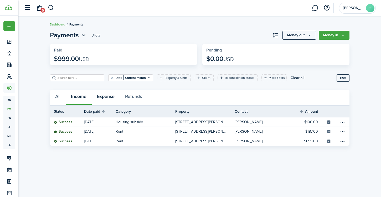
click at [107, 94] on button "Expense" at bounding box center [106, 98] width 28 height 16
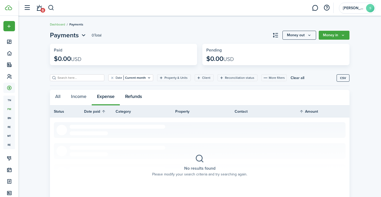
click at [138, 97] on button "Refunds" at bounding box center [133, 98] width 27 height 16
click at [312, 6] on link at bounding box center [315, 7] width 10 height 13
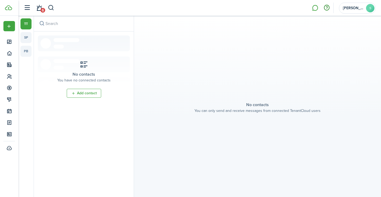
click at [327, 8] on button "button" at bounding box center [326, 7] width 9 height 9
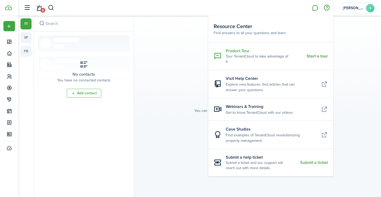
click at [317, 54] on resource-center-item-link "Start a tour" at bounding box center [317, 56] width 21 height 5
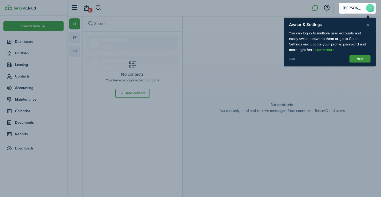
click at [357, 58] on button "Next" at bounding box center [359, 58] width 21 height 7
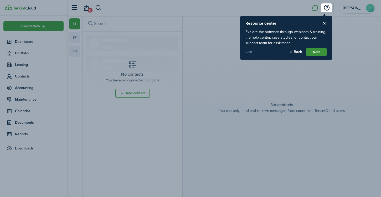
click at [317, 52] on button "Next" at bounding box center [316, 51] width 21 height 7
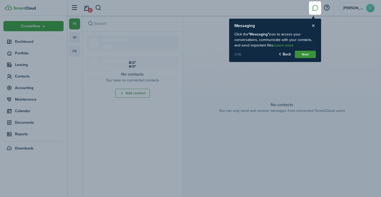
click at [305, 55] on button "Next" at bounding box center [305, 54] width 21 height 7
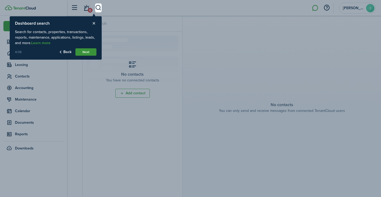
click at [86, 52] on button "Next" at bounding box center [85, 51] width 21 height 7
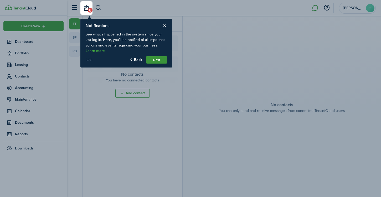
click at [161, 59] on button "Next" at bounding box center [156, 59] width 21 height 7
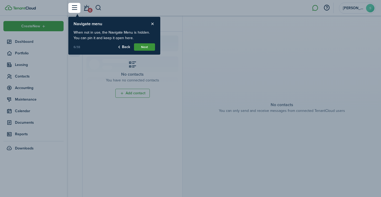
click at [147, 46] on button "Next" at bounding box center [144, 46] width 21 height 7
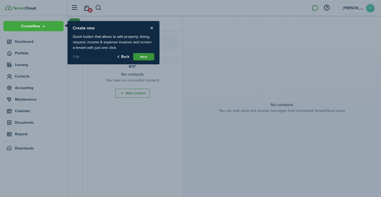
click at [147, 57] on button "Next" at bounding box center [143, 56] width 21 height 7
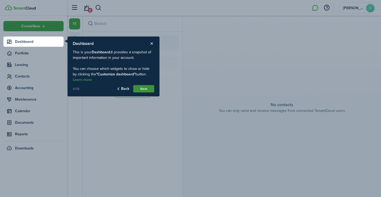
click at [150, 88] on button "Next" at bounding box center [143, 88] width 21 height 7
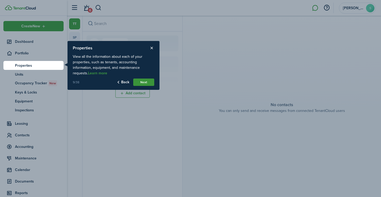
click at [145, 81] on button "Next" at bounding box center [143, 82] width 21 height 7
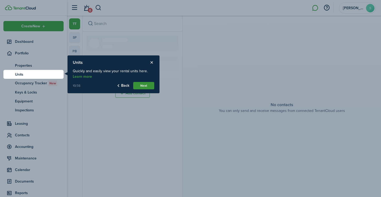
click at [146, 86] on button "Next" at bounding box center [143, 85] width 21 height 7
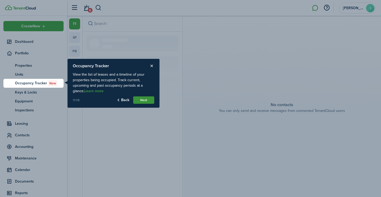
click at [148, 101] on button "Next" at bounding box center [143, 99] width 21 height 7
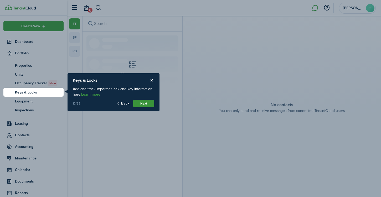
click at [151, 102] on button "Next" at bounding box center [143, 103] width 21 height 7
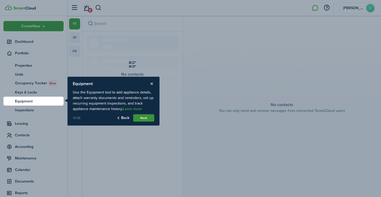
click at [148, 117] on button "Next" at bounding box center [143, 117] width 21 height 7
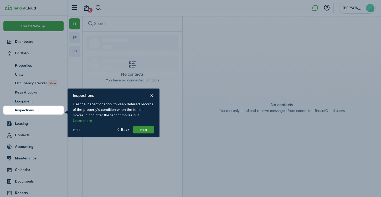
click at [143, 126] on button "Next" at bounding box center [143, 129] width 21 height 7
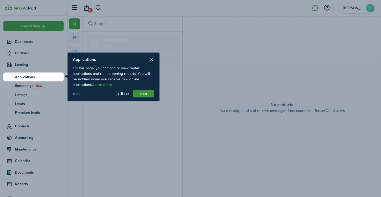
click at [148, 93] on button "Next" at bounding box center [143, 93] width 21 height 7
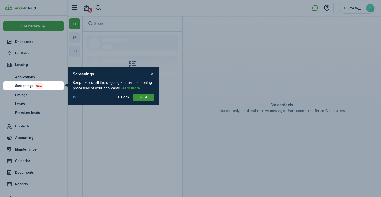
click at [146, 98] on button "Next" at bounding box center [143, 97] width 21 height 7
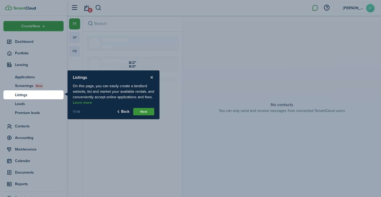
click at [148, 113] on button "Next" at bounding box center [143, 111] width 21 height 7
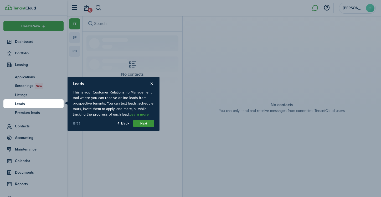
click at [147, 123] on button "Next" at bounding box center [143, 123] width 21 height 7
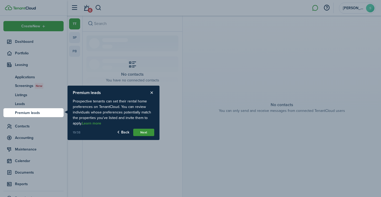
click at [147, 133] on button "Next" at bounding box center [143, 132] width 21 height 7
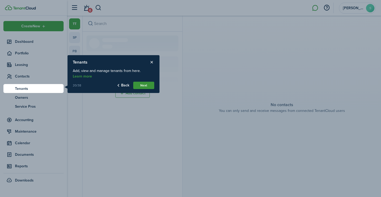
click at [142, 86] on button "Next" at bounding box center [143, 85] width 21 height 7
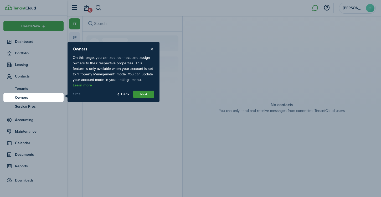
click at [146, 93] on button "Next" at bounding box center [143, 94] width 21 height 7
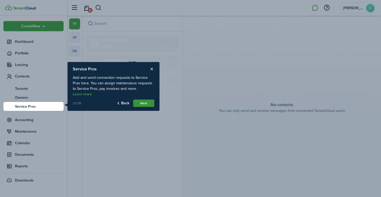
click at [146, 105] on button "Next" at bounding box center [143, 103] width 21 height 7
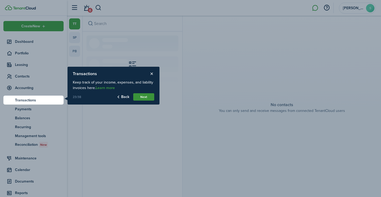
click at [147, 98] on button "Next" at bounding box center [143, 96] width 21 height 7
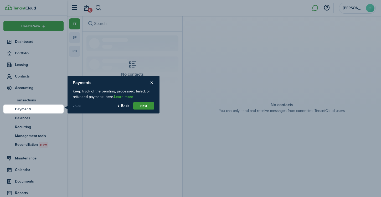
click at [147, 107] on button "Next" at bounding box center [143, 105] width 21 height 7
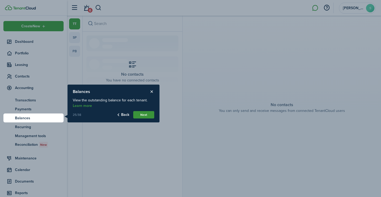
click at [147, 117] on button "Next" at bounding box center [143, 114] width 21 height 7
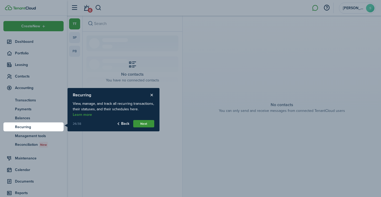
click at [148, 125] on button "Next" at bounding box center [143, 123] width 21 height 7
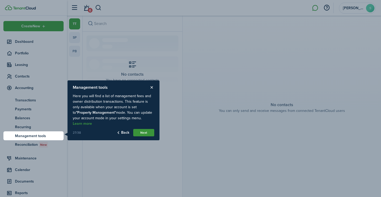
click at [149, 134] on button "Next" at bounding box center [143, 132] width 21 height 7
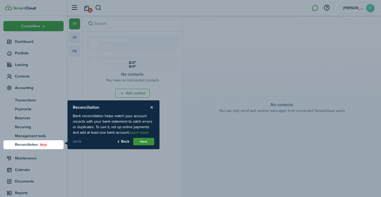
click at [147, 141] on button "Next" at bounding box center [143, 141] width 21 height 7
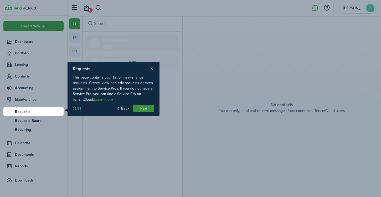
click at [147, 107] on button "Next" at bounding box center [143, 108] width 21 height 7
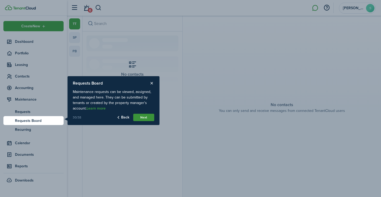
click at [146, 118] on button "Next" at bounding box center [143, 117] width 21 height 7
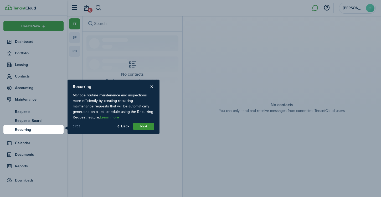
click at [150, 127] on button "Next" at bounding box center [143, 126] width 21 height 7
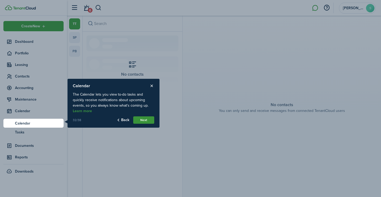
click at [145, 120] on button "Next" at bounding box center [143, 119] width 21 height 7
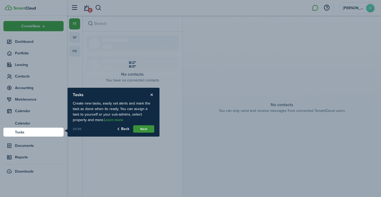
click at [147, 132] on button "Next" at bounding box center [143, 128] width 21 height 7
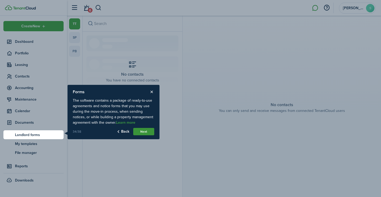
click at [147, 130] on button "Next" at bounding box center [143, 131] width 21 height 7
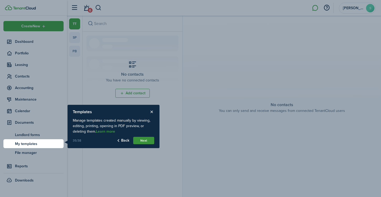
click at [145, 141] on button "Next" at bounding box center [143, 140] width 21 height 7
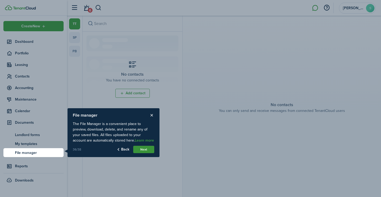
click at [146, 151] on button "Next" at bounding box center [143, 149] width 21 height 7
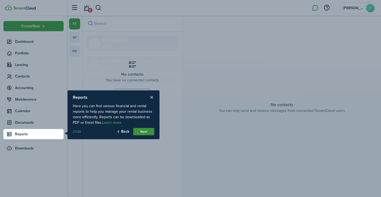
click at [147, 132] on button "Next" at bounding box center [143, 131] width 21 height 7
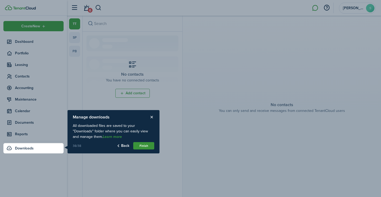
click at [147, 146] on button "Finish" at bounding box center [143, 145] width 21 height 7
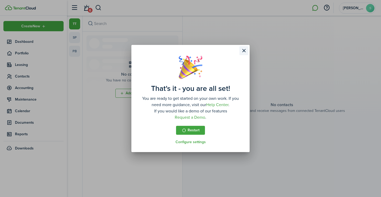
click at [244, 53] on button "Close modal" at bounding box center [243, 50] width 9 height 9
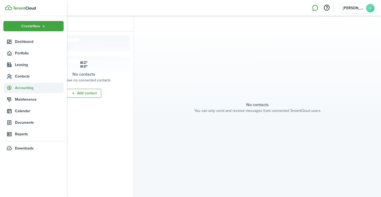
click at [38, 89] on span "Accounting" at bounding box center [39, 88] width 49 height 6
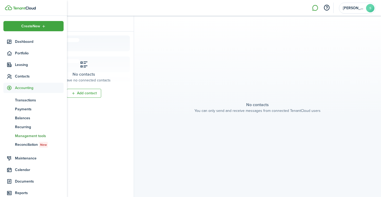
click at [28, 135] on span "Management tools" at bounding box center [39, 136] width 49 height 6
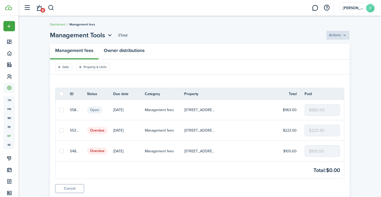
click at [115, 51] on link "Owner distributions" at bounding box center [124, 52] width 51 height 16
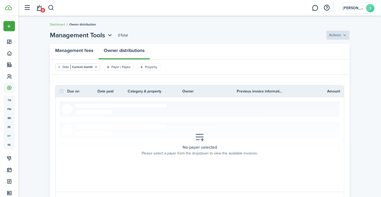
click at [77, 49] on link "Management fees" at bounding box center [74, 52] width 49 height 16
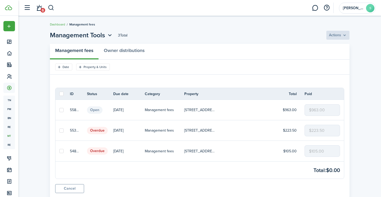
click at [166, 131] on p "Management fees" at bounding box center [159, 131] width 29 height 6
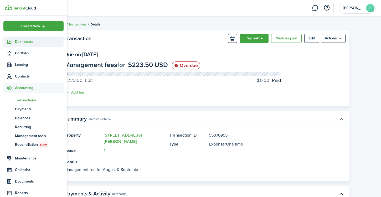
click at [30, 43] on span "Dashboard" at bounding box center [39, 42] width 49 height 6
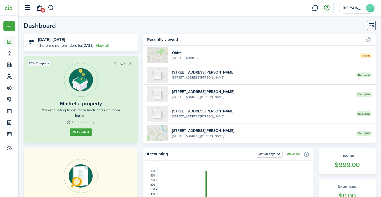
click at [329, 9] on button "button" at bounding box center [326, 7] width 9 height 9
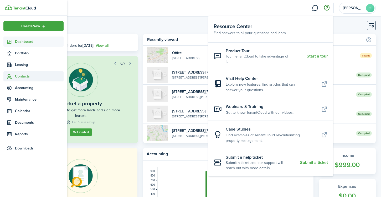
click at [23, 77] on span "Contacts" at bounding box center [39, 77] width 49 height 6
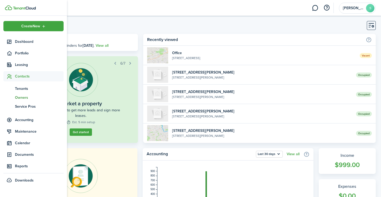
click at [24, 99] on span "Owners" at bounding box center [39, 98] width 49 height 6
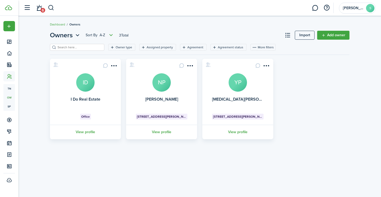
click at [185, 92] on card "[PERSON_NAME] NP [STREET_ADDRESS][PERSON_NAME] View profile" at bounding box center [161, 99] width 71 height 80
click at [158, 82] on avatar-text "NP" at bounding box center [161, 82] width 18 height 18
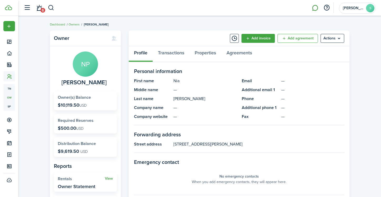
click at [316, 8] on link at bounding box center [315, 7] width 10 height 13
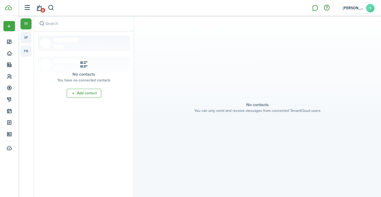
click at [325, 10] on button "button" at bounding box center [326, 7] width 9 height 9
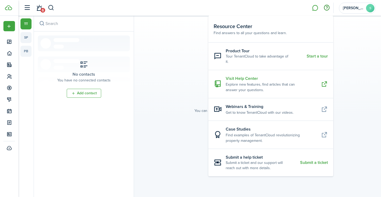
click at [250, 75] on resource-center-item-title "Visit Help Center" at bounding box center [271, 78] width 91 height 6
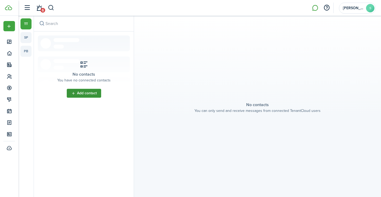
click at [90, 96] on link "Add contact" at bounding box center [84, 93] width 34 height 9
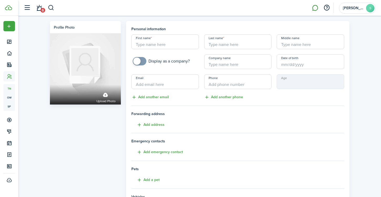
click at [313, 8] on link at bounding box center [315, 7] width 10 height 13
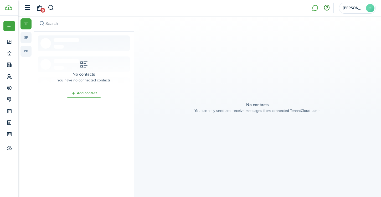
click at [326, 9] on button "button" at bounding box center [326, 7] width 9 height 9
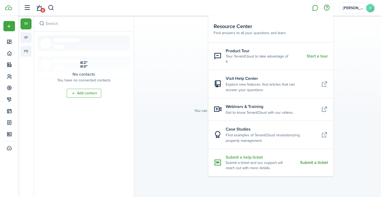
click at [311, 160] on resource-center-item-link "Submit a ticket" at bounding box center [314, 162] width 28 height 5
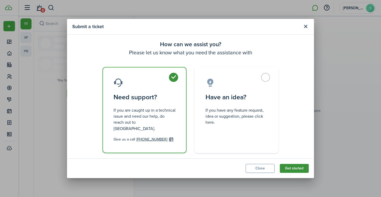
click at [297, 165] on button "Get started" at bounding box center [294, 168] width 29 height 9
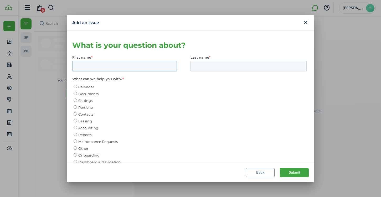
click at [121, 66] on input "First name *" at bounding box center [124, 66] width 105 height 11
type input "Nia"
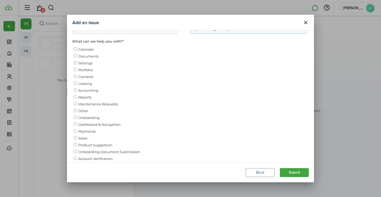
scroll to position [40, 0]
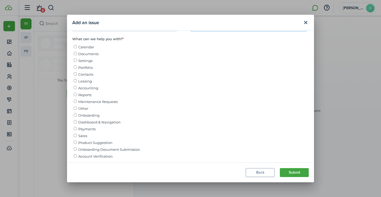
type input "[PERSON_NAME]"
click at [75, 89] on input "Accounting" at bounding box center [75, 87] width 3 height 3
radio input "true"
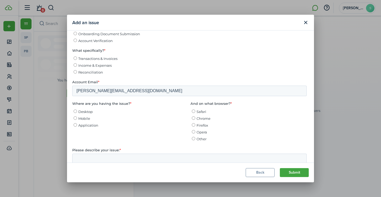
scroll to position [156, 0]
click at [76, 66] on input "Income & Expenses" at bounding box center [75, 64] width 3 height 3
radio input "true"
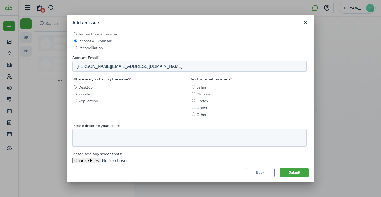
scroll to position [182, 0]
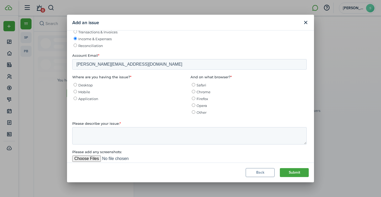
click at [194, 94] on input "Chrome" at bounding box center [193, 91] width 3 height 3
radio input "true"
click at [75, 87] on input "Desktop" at bounding box center [75, 84] width 3 height 3
radio input "true"
click at [91, 135] on textarea "Please describe your issue: *" at bounding box center [189, 135] width 234 height 17
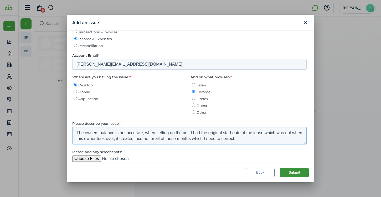
type textarea "The owners balance is not accurate, when setting up the unit I had the original…"
click at [292, 172] on button "Submit" at bounding box center [294, 172] width 29 height 9
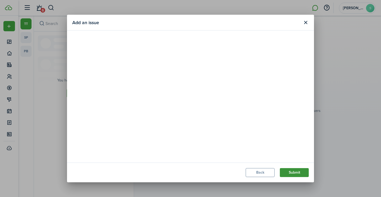
scroll to position [0, 0]
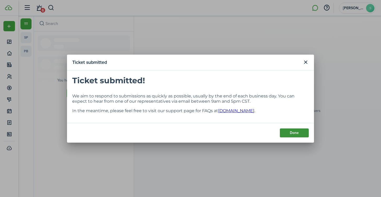
click at [297, 133] on button "Done" at bounding box center [294, 132] width 29 height 9
